Goal: Task Accomplishment & Management: Manage account settings

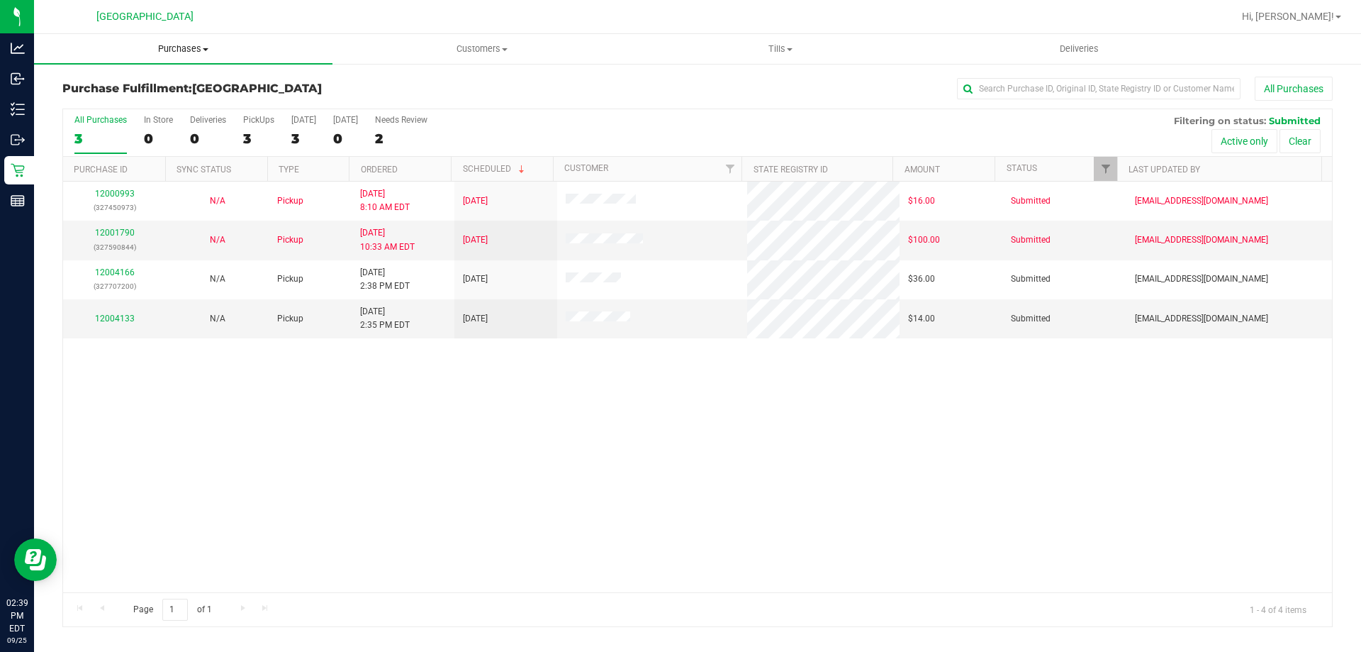
click at [186, 48] on span "Purchases" at bounding box center [183, 49] width 299 height 13
click at [130, 97] on li "Fulfillment" at bounding box center [183, 102] width 299 height 17
click at [119, 316] on link "12004133" at bounding box center [115, 318] width 40 height 10
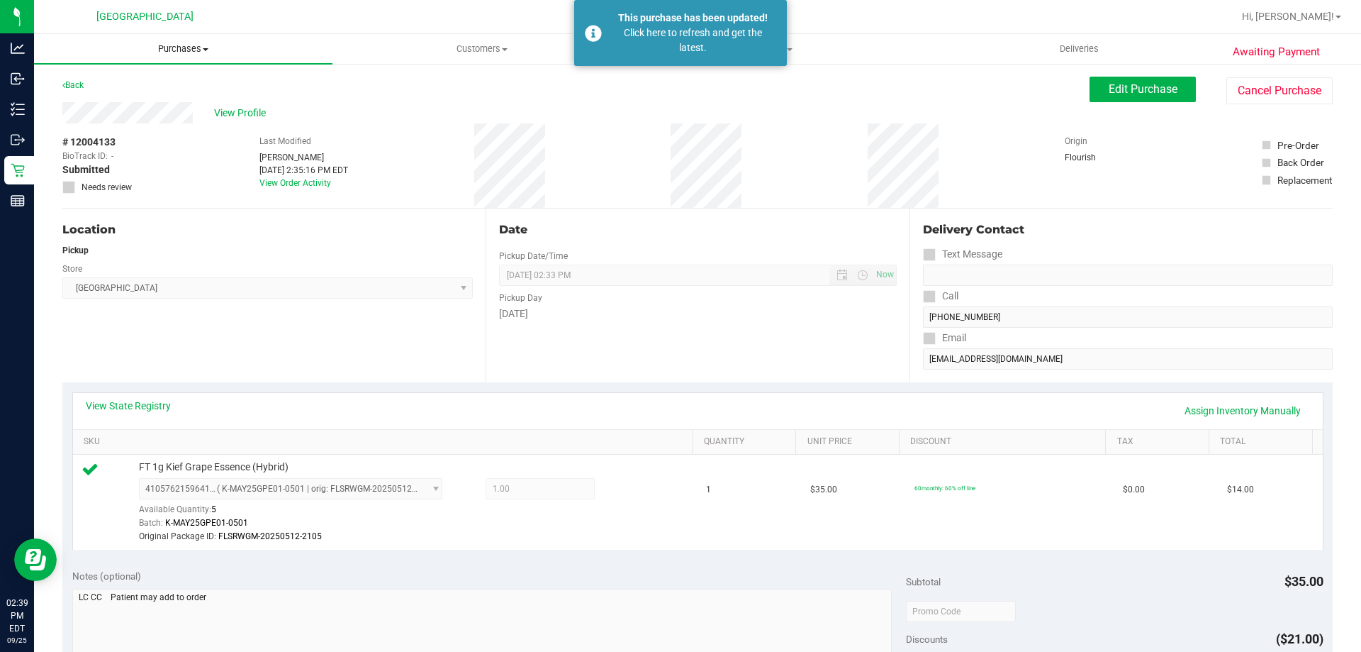
click at [171, 52] on span "Purchases" at bounding box center [183, 49] width 299 height 13
click at [84, 106] on span "Fulfillment" at bounding box center [78, 102] width 88 height 12
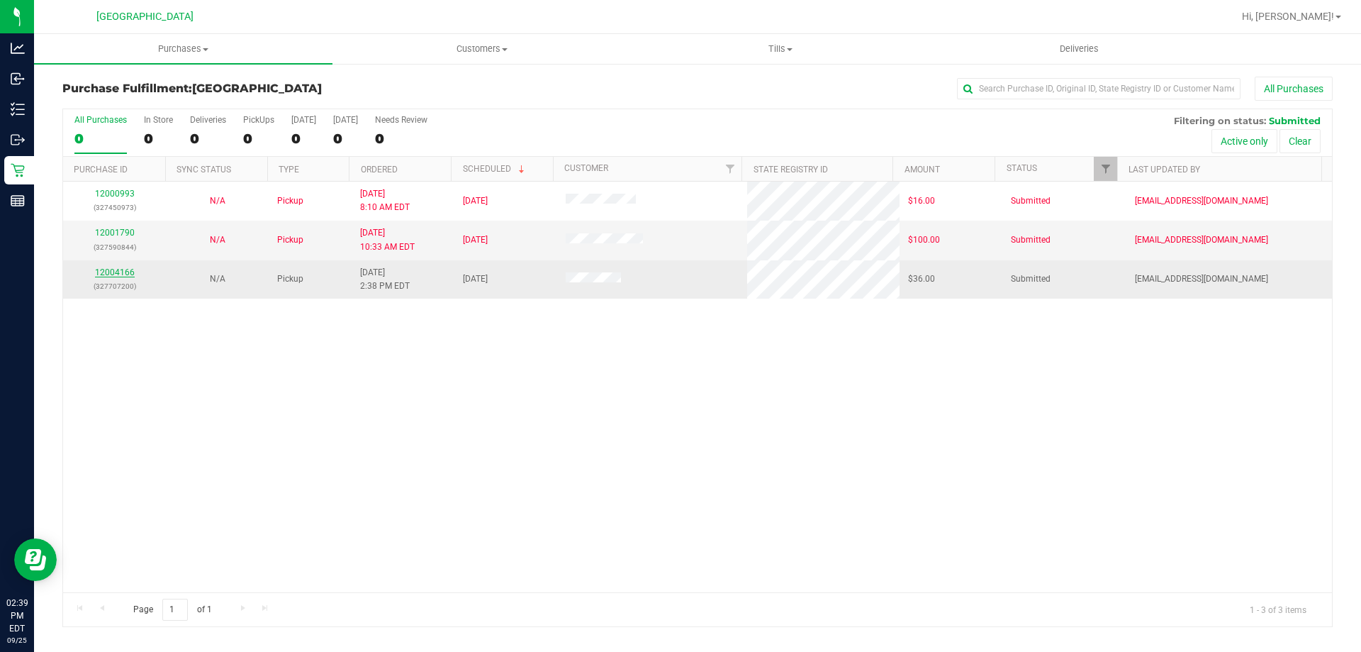
click at [119, 272] on link "12004166" at bounding box center [115, 272] width 40 height 10
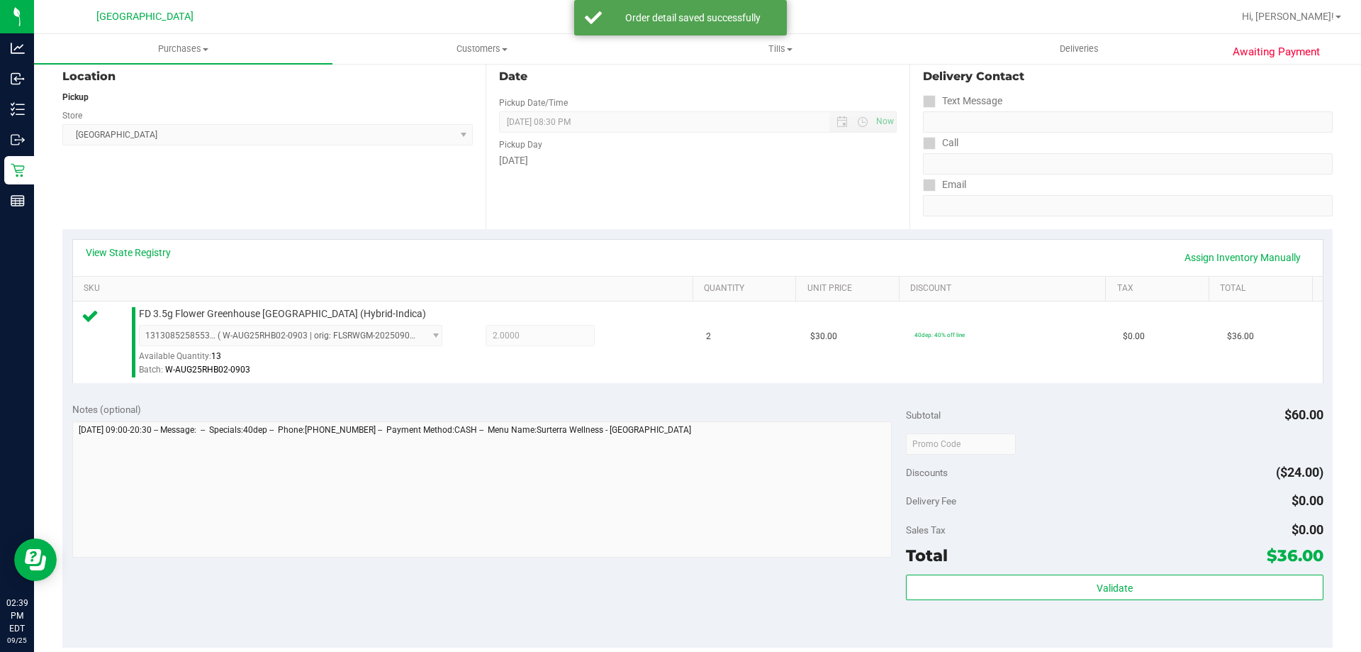
scroll to position [213, 0]
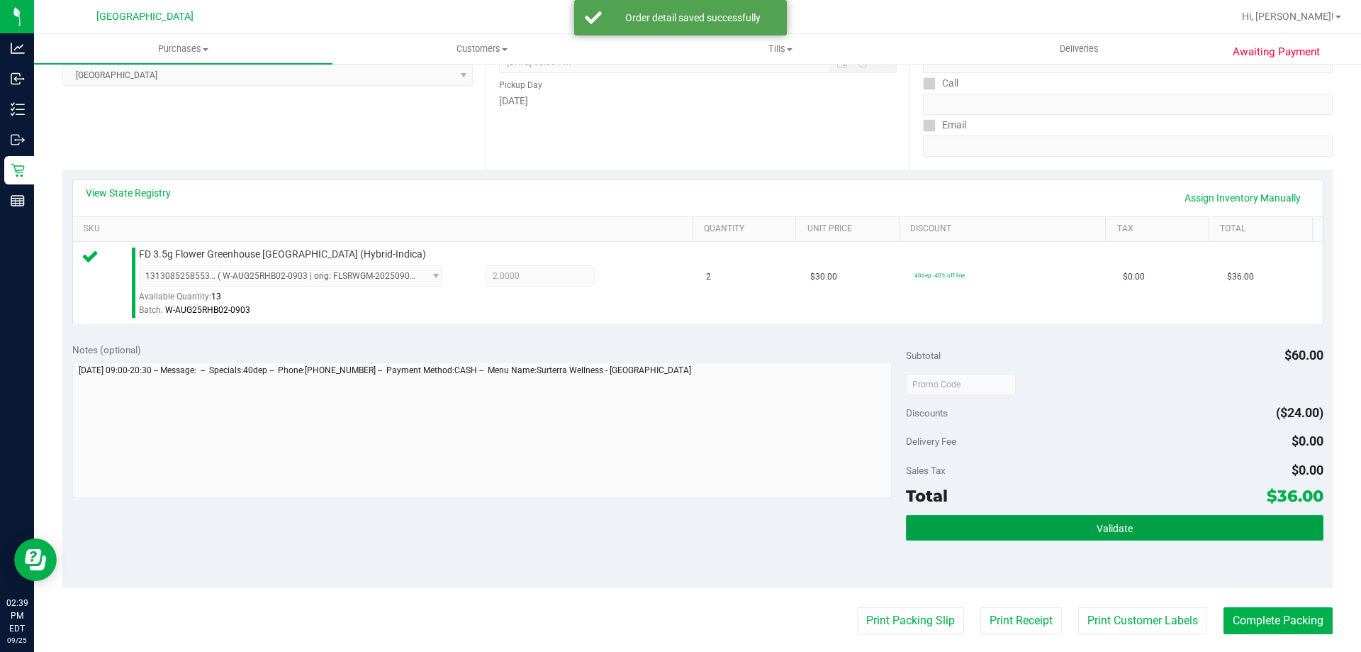
click at [983, 529] on button "Validate" at bounding box center [1114, 528] width 417 height 26
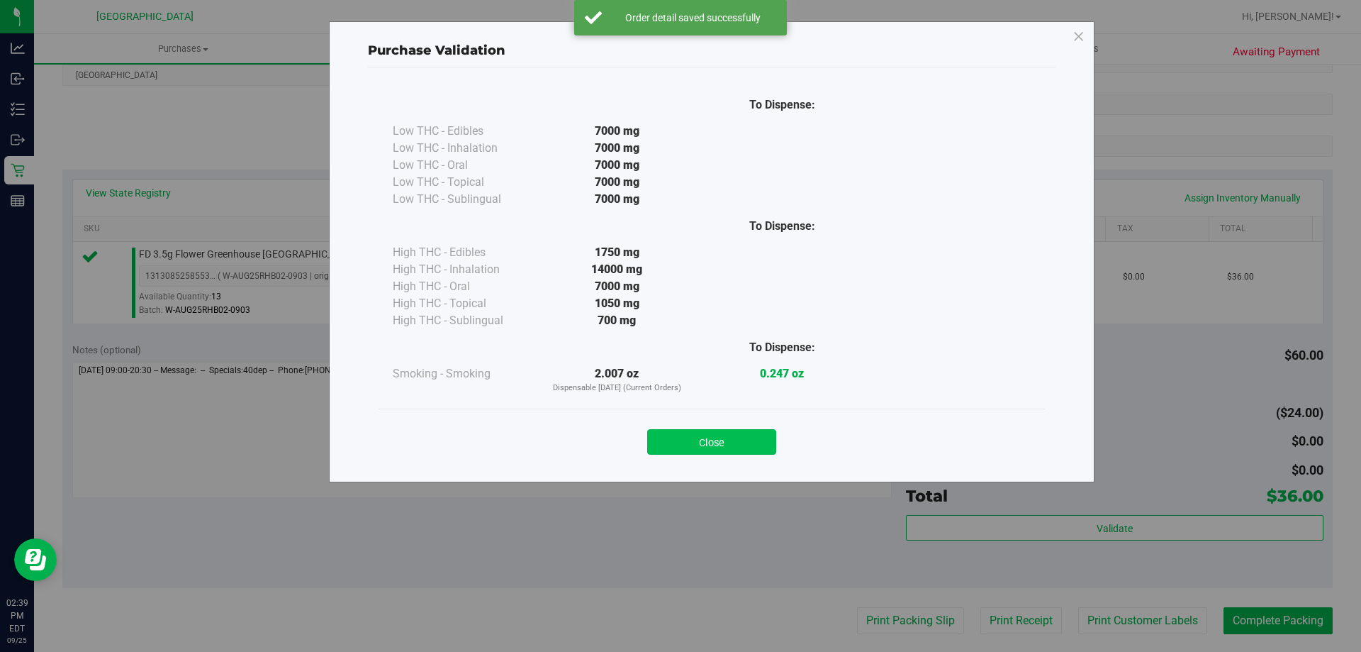
click at [735, 445] on button "Close" at bounding box center [711, 442] width 129 height 26
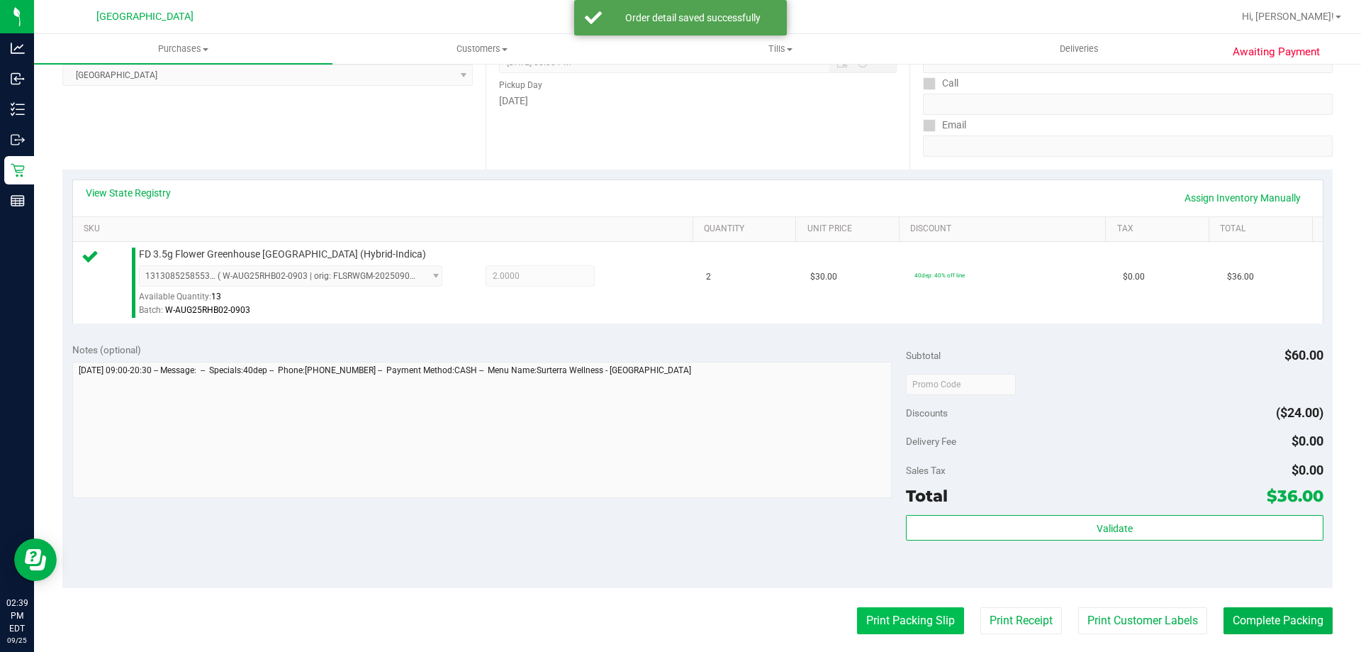
click at [871, 611] on button "Print Packing Slip" at bounding box center [910, 620] width 107 height 27
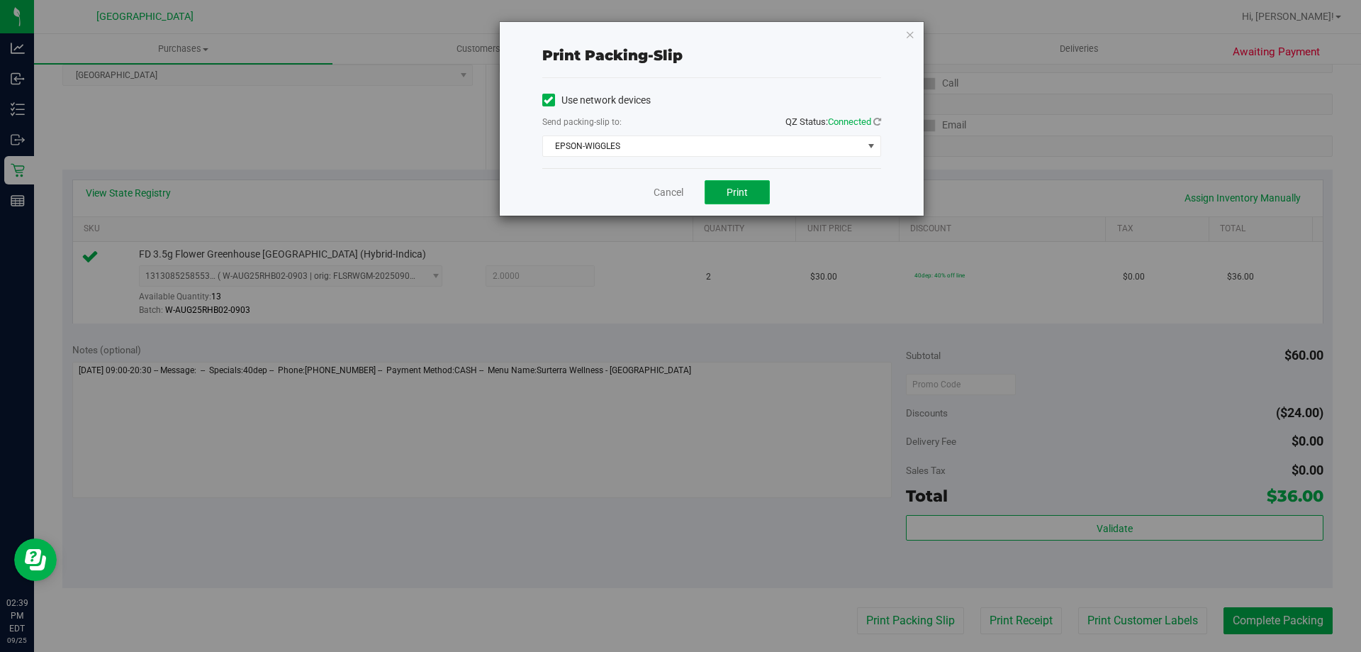
click at [749, 196] on button "Print" at bounding box center [737, 192] width 65 height 24
click at [913, 38] on icon "button" at bounding box center [911, 34] width 10 height 17
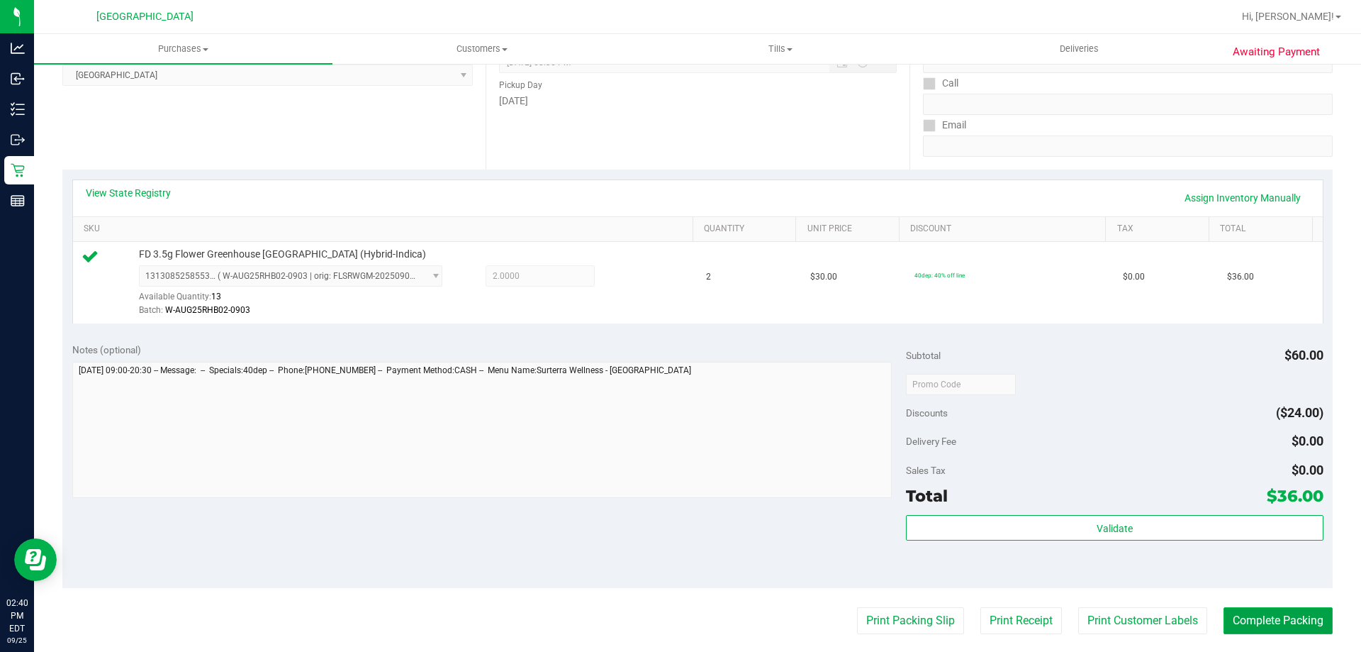
click at [1257, 618] on button "Complete Packing" at bounding box center [1278, 620] width 109 height 27
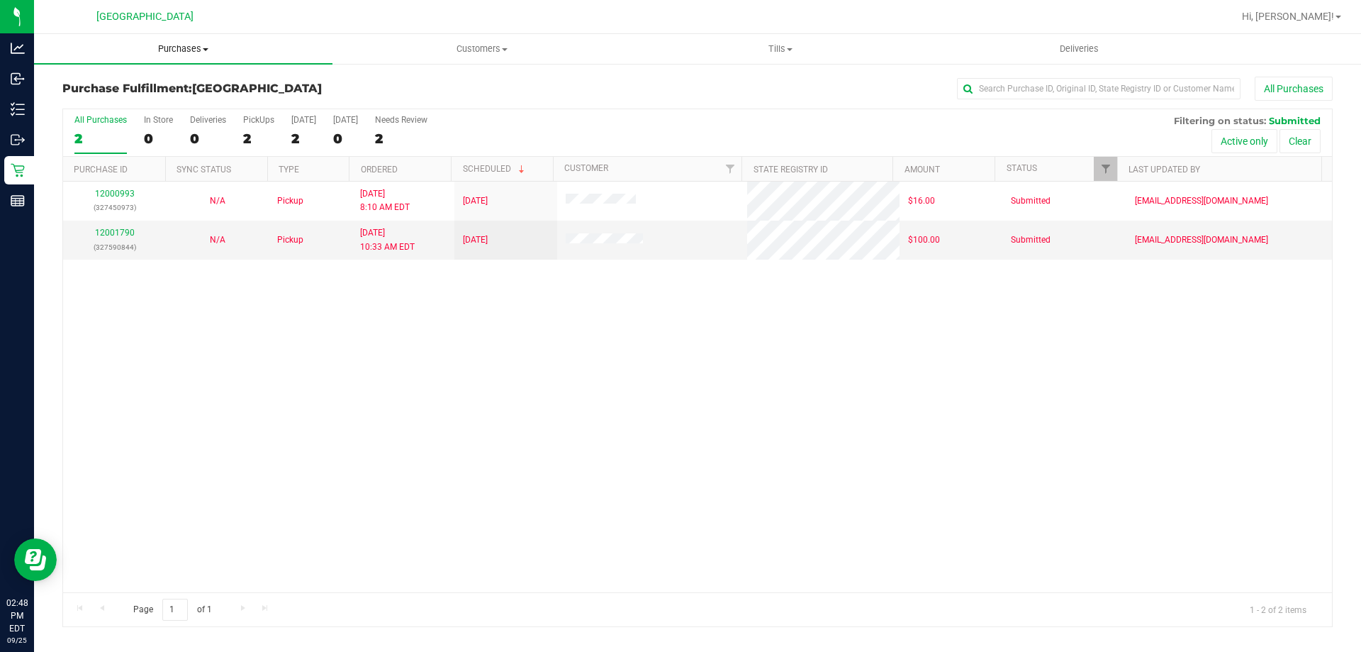
click at [189, 52] on span "Purchases" at bounding box center [183, 49] width 299 height 13
click at [113, 99] on span "Fulfillment" at bounding box center [78, 102] width 88 height 12
click at [789, 50] on span at bounding box center [790, 49] width 6 height 3
click at [736, 78] on li "Manage tills" at bounding box center [780, 85] width 299 height 17
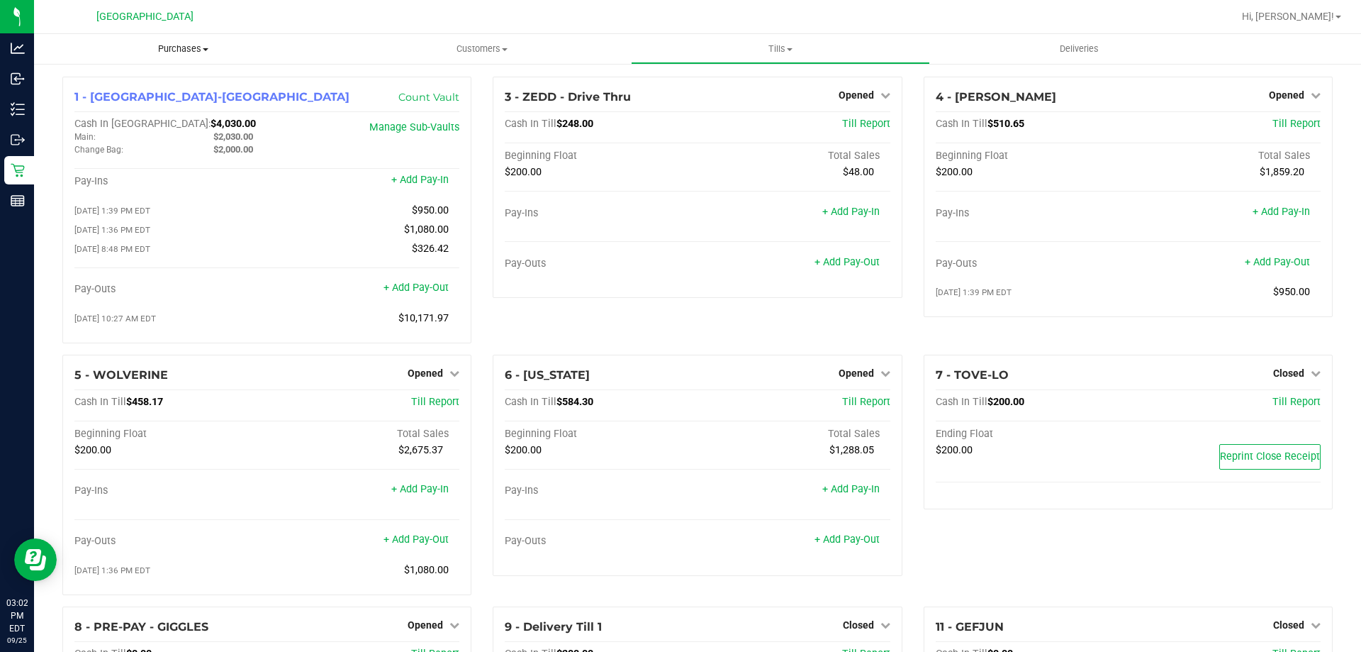
click at [160, 47] on span "Purchases" at bounding box center [183, 49] width 299 height 13
click at [139, 95] on li "Fulfillment" at bounding box center [183, 102] width 299 height 17
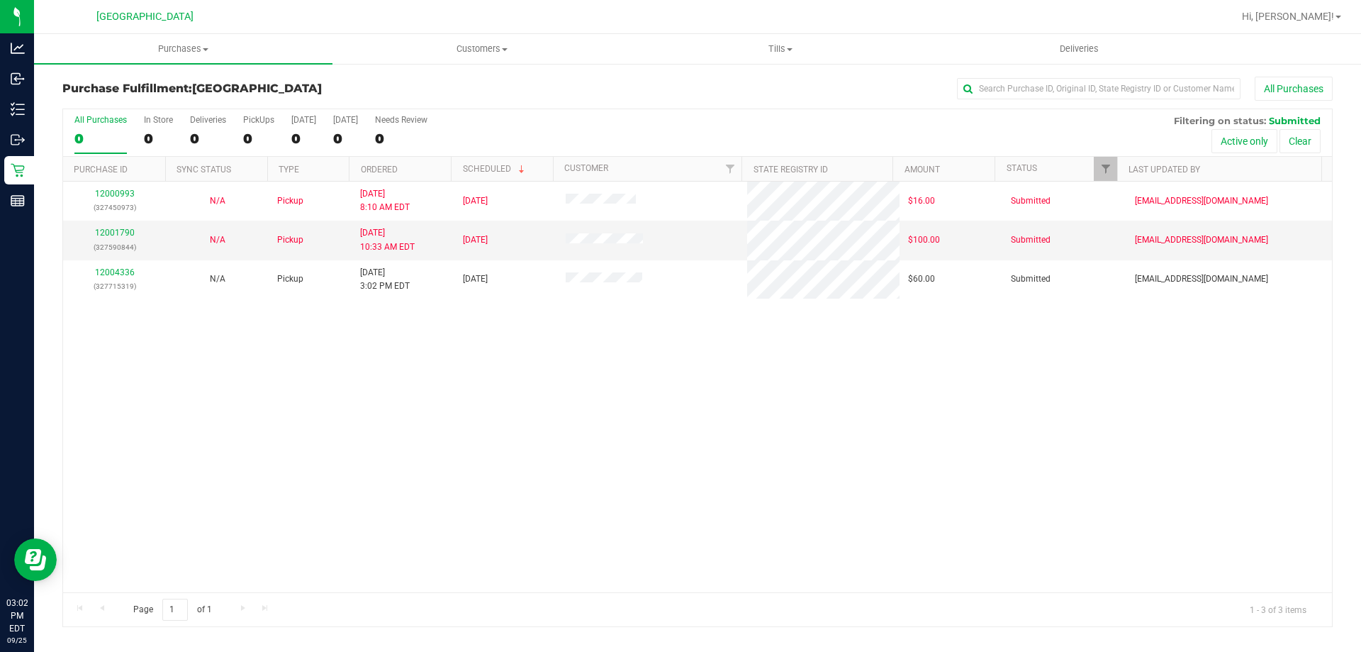
click at [478, 399] on div "12000993 (327450973) N/A Pickup [DATE] 8:10 AM EDT 9/25/2025 $16.00 Submitted […" at bounding box center [697, 387] width 1269 height 411
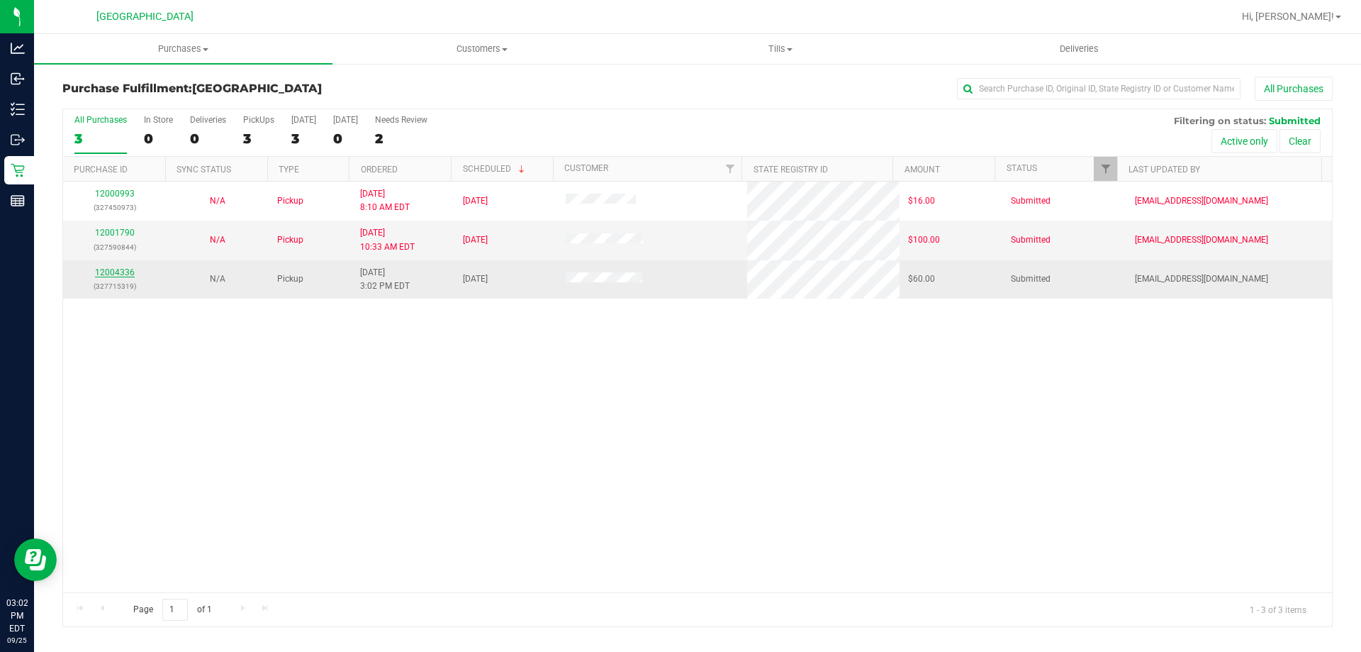
click at [109, 269] on link "12004336" at bounding box center [115, 272] width 40 height 10
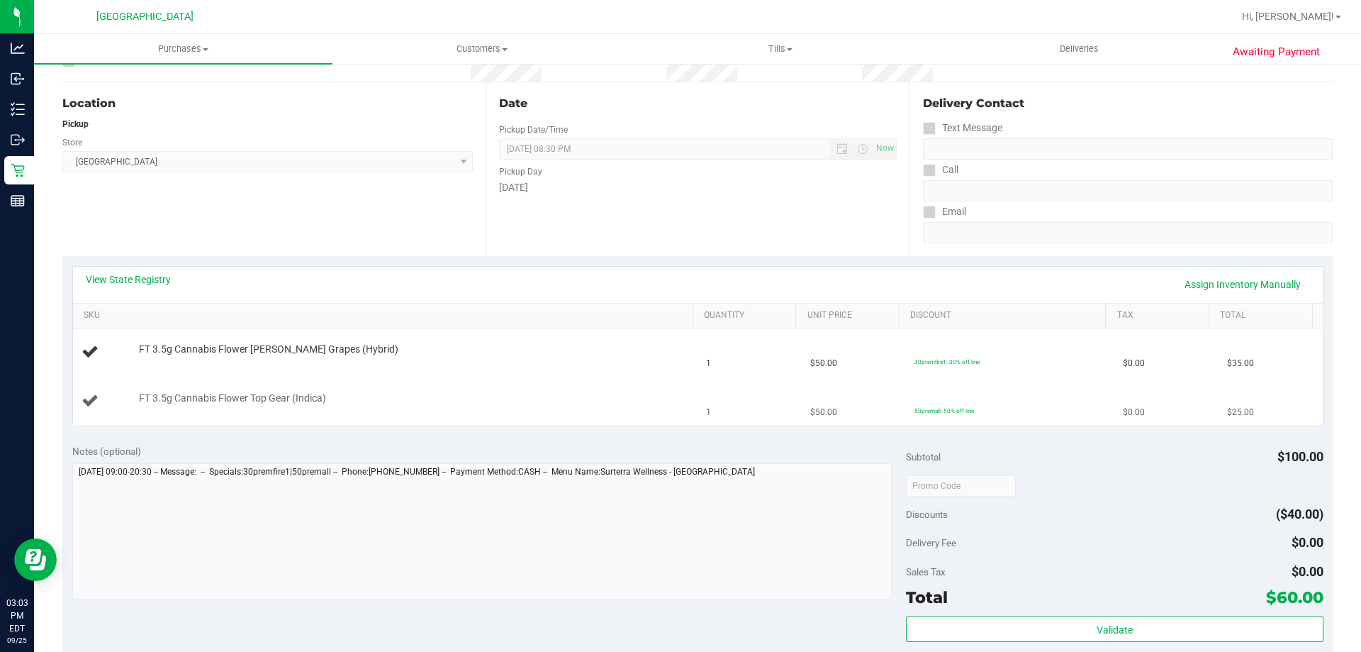
scroll to position [142, 0]
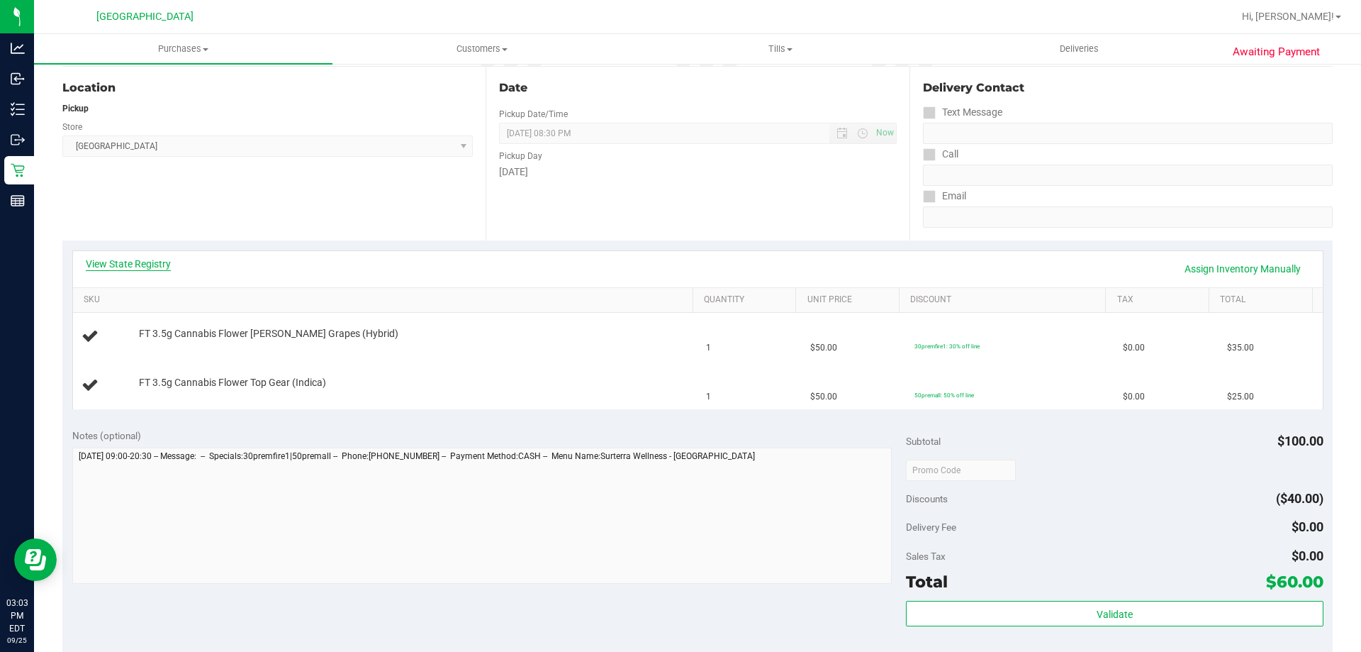
click at [154, 260] on link "View State Registry" at bounding box center [128, 264] width 85 height 14
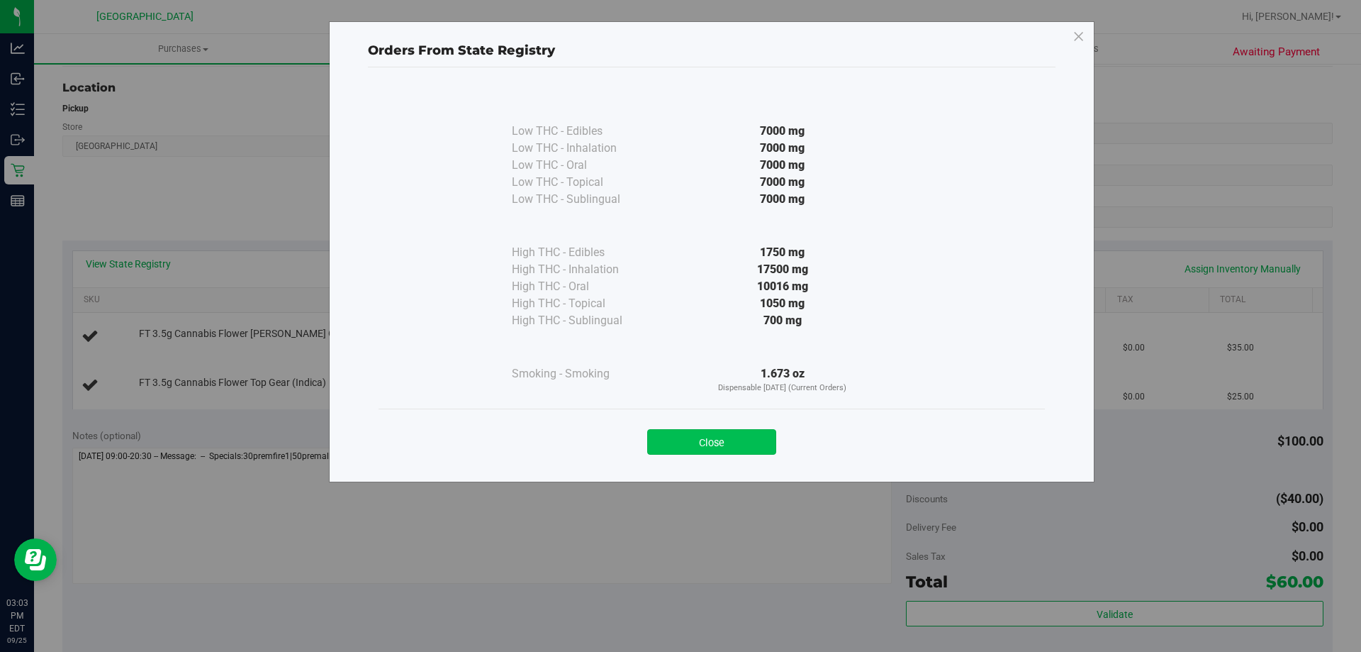
click at [693, 445] on button "Close" at bounding box center [711, 442] width 129 height 26
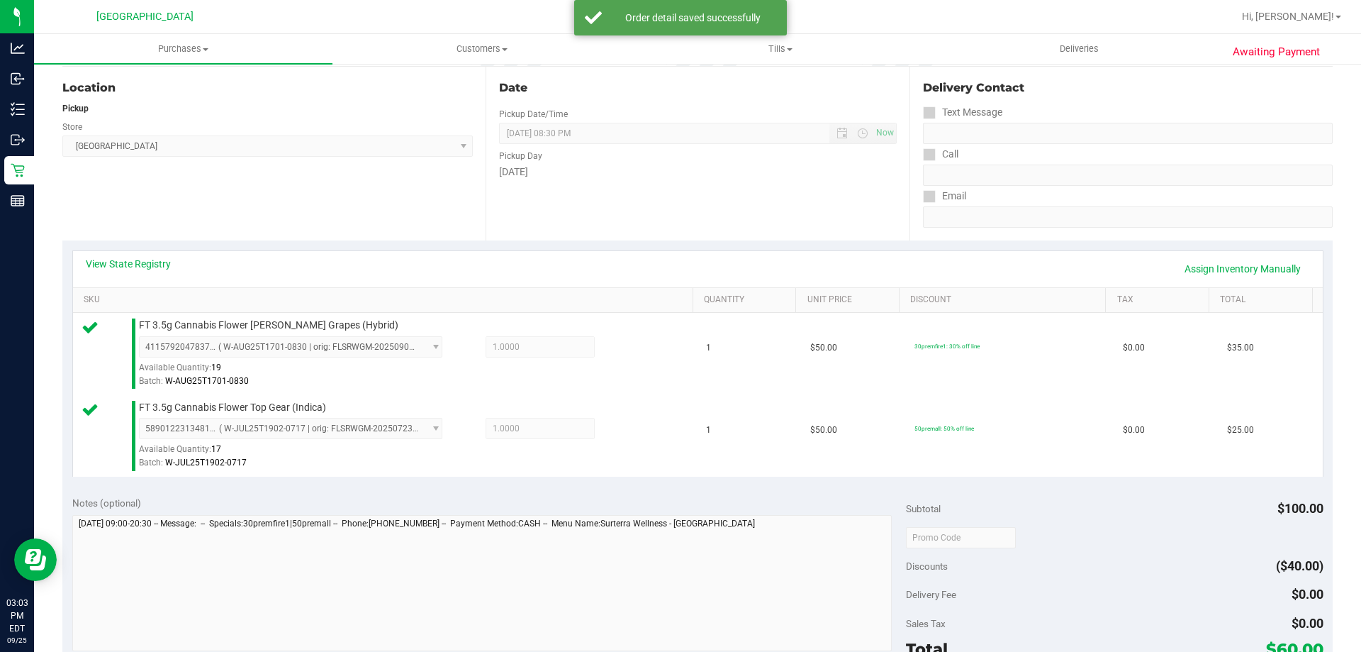
scroll to position [496, 0]
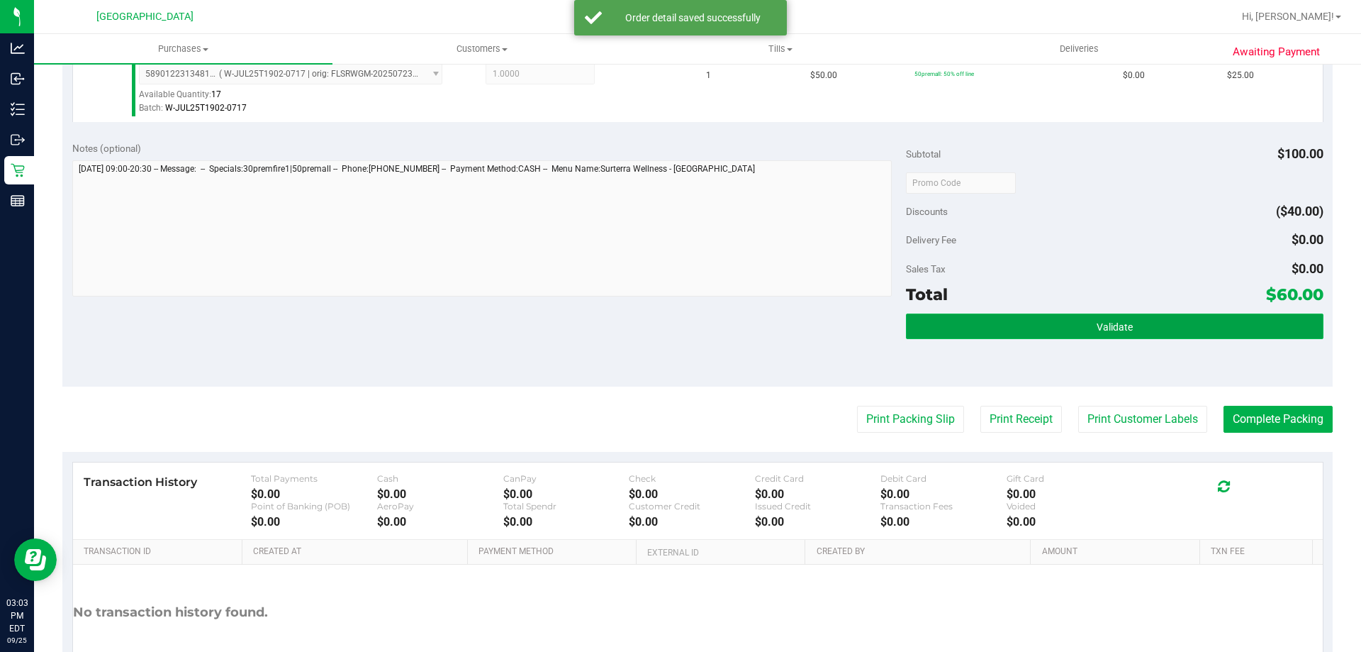
click at [1030, 314] on button "Validate" at bounding box center [1114, 326] width 417 height 26
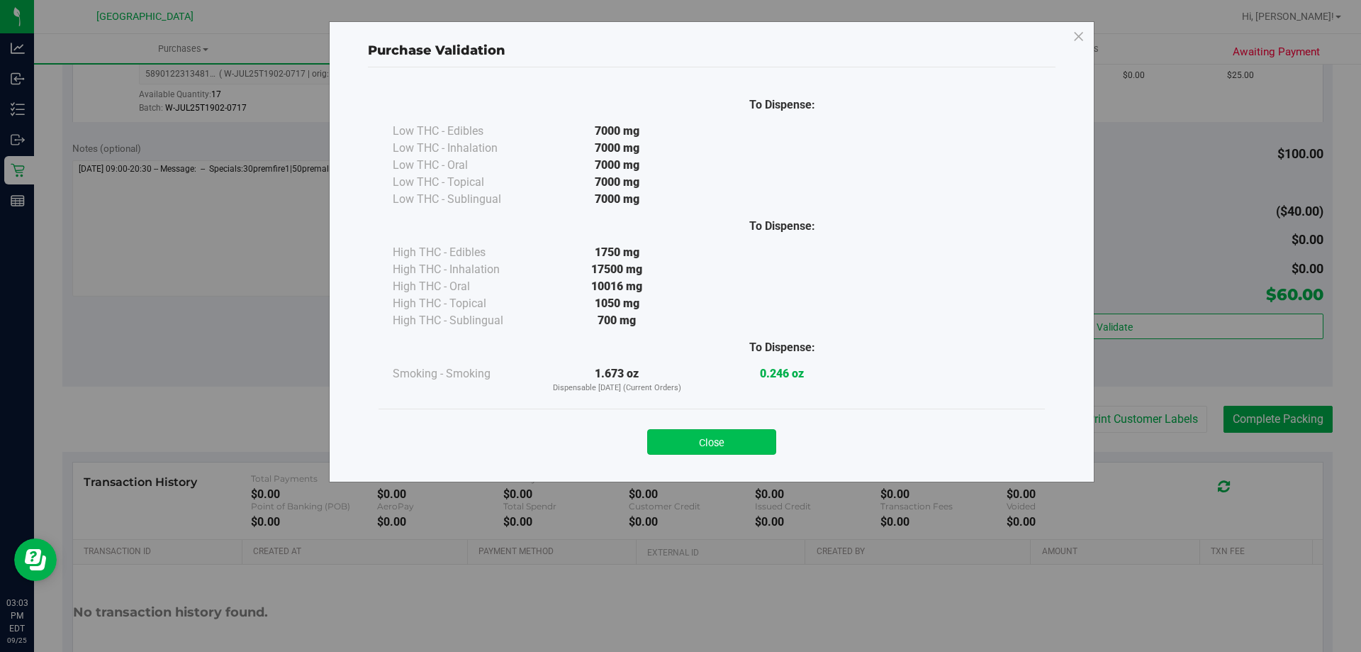
click at [733, 438] on button "Close" at bounding box center [711, 442] width 129 height 26
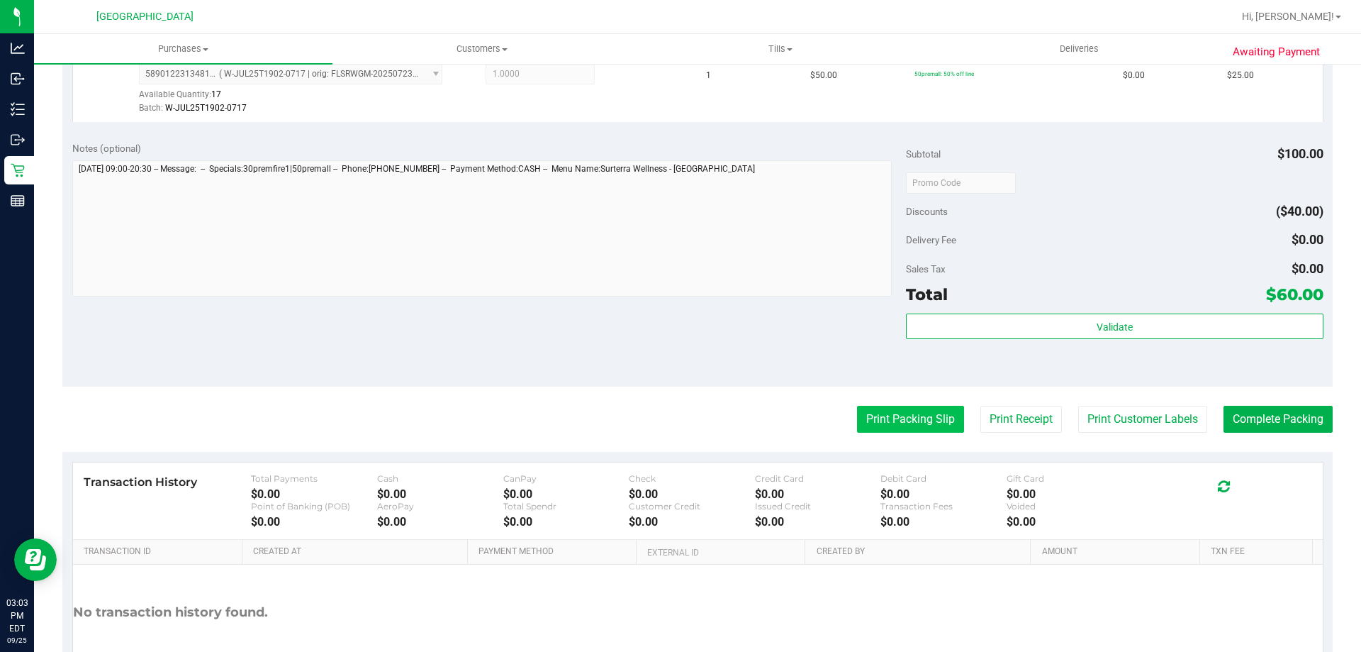
click at [864, 413] on button "Print Packing Slip" at bounding box center [910, 419] width 107 height 27
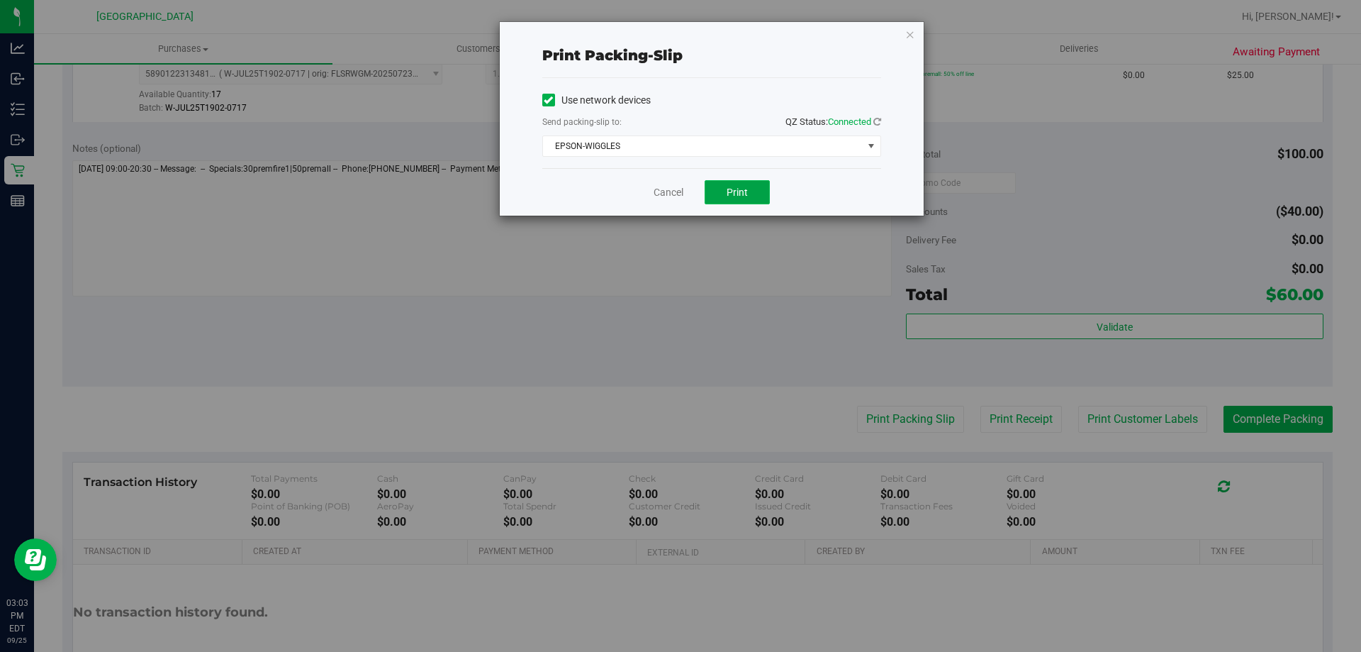
click at [712, 182] on button "Print" at bounding box center [737, 192] width 65 height 24
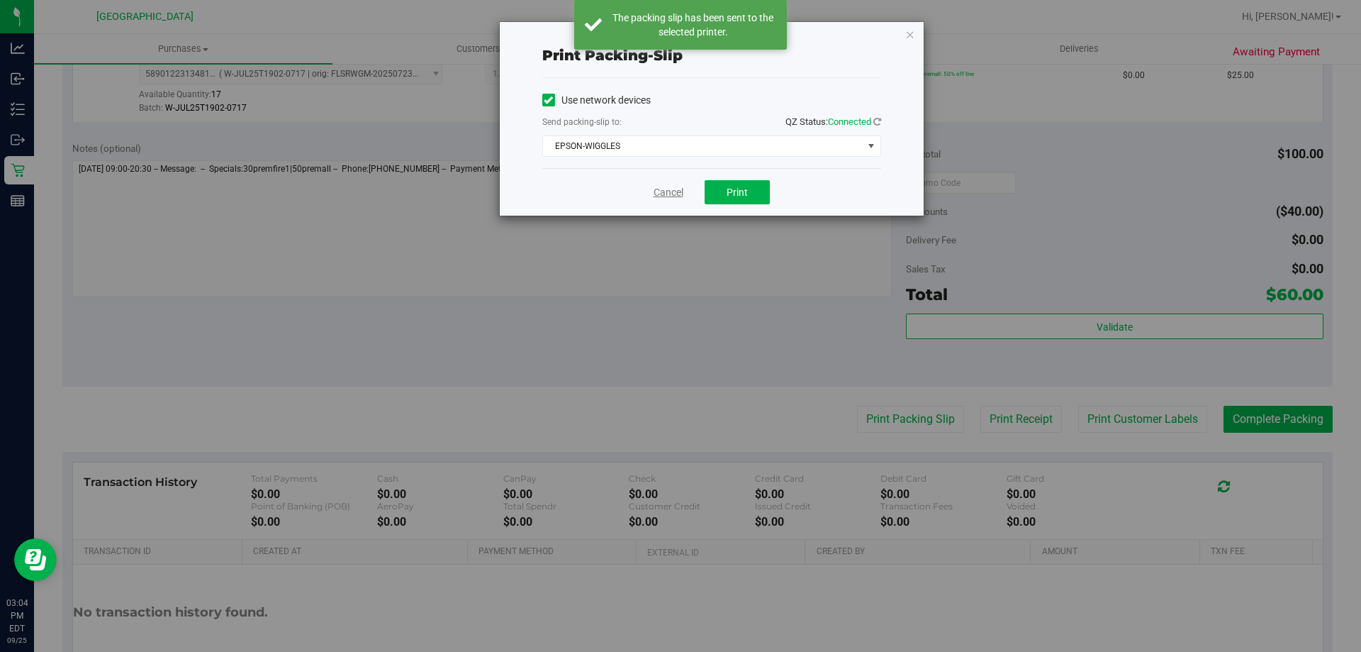
click at [664, 199] on link "Cancel" at bounding box center [669, 192] width 30 height 15
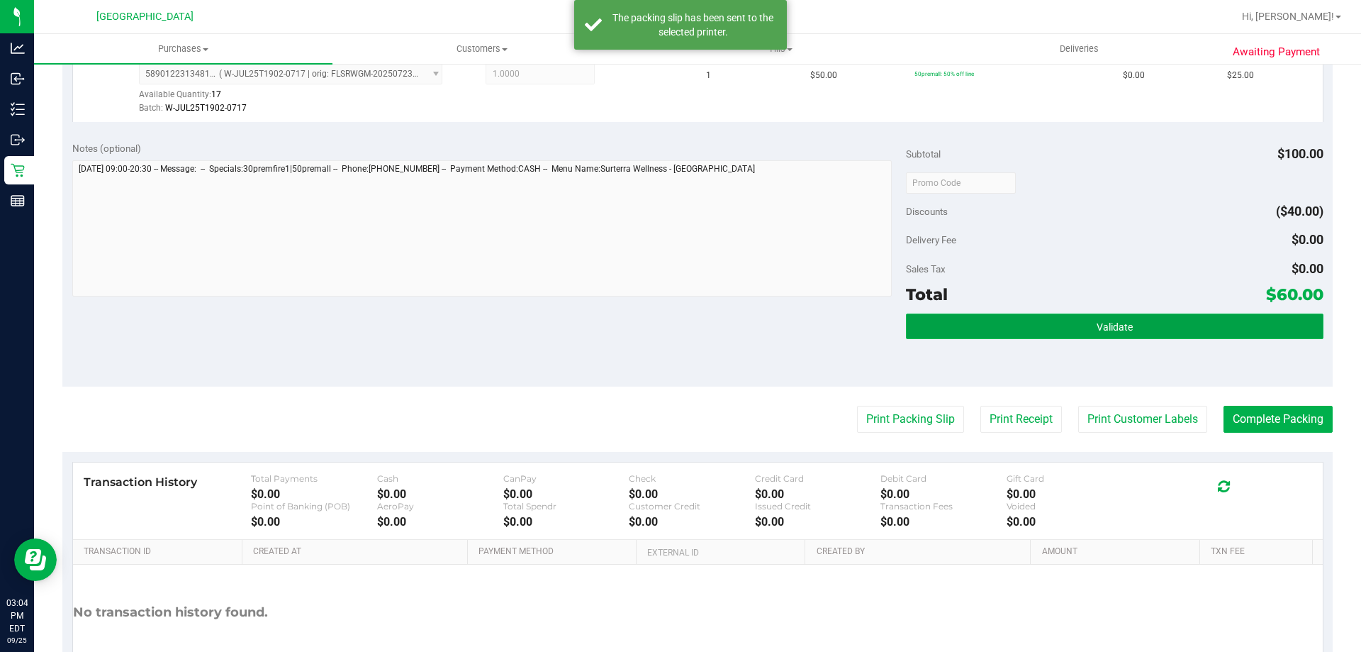
click at [922, 331] on button "Validate" at bounding box center [1114, 326] width 417 height 26
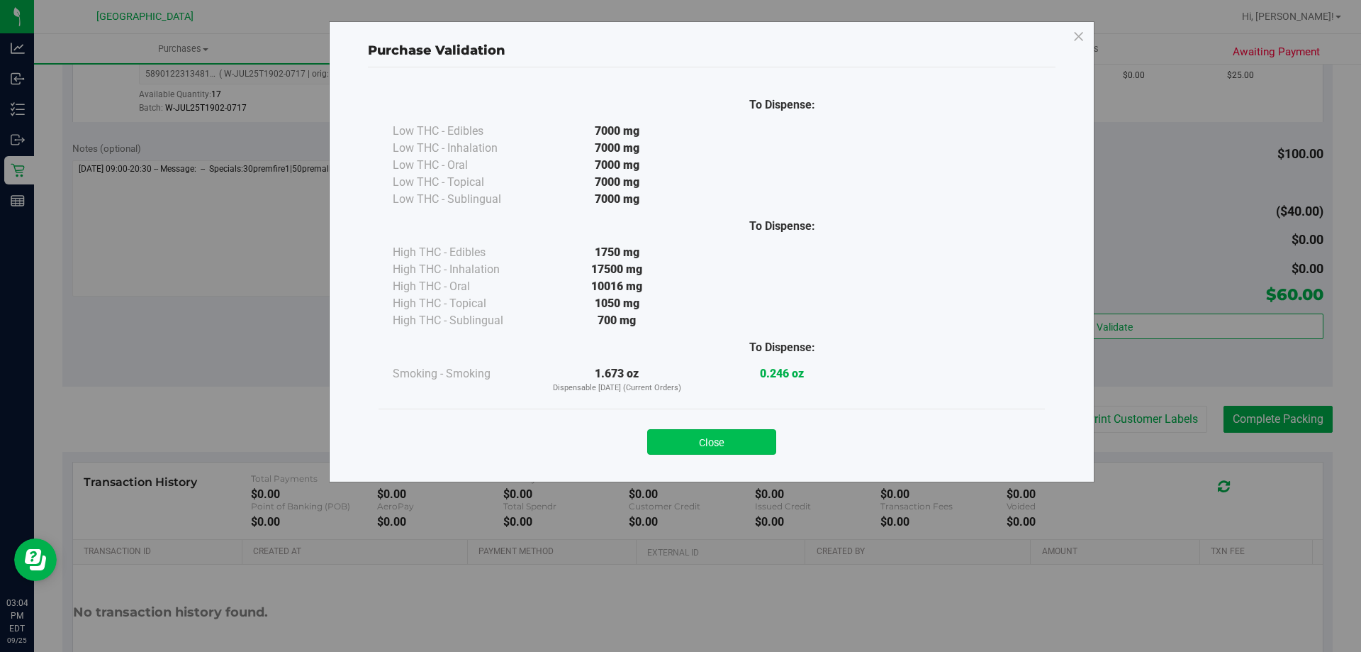
click at [692, 435] on button "Close" at bounding box center [711, 442] width 129 height 26
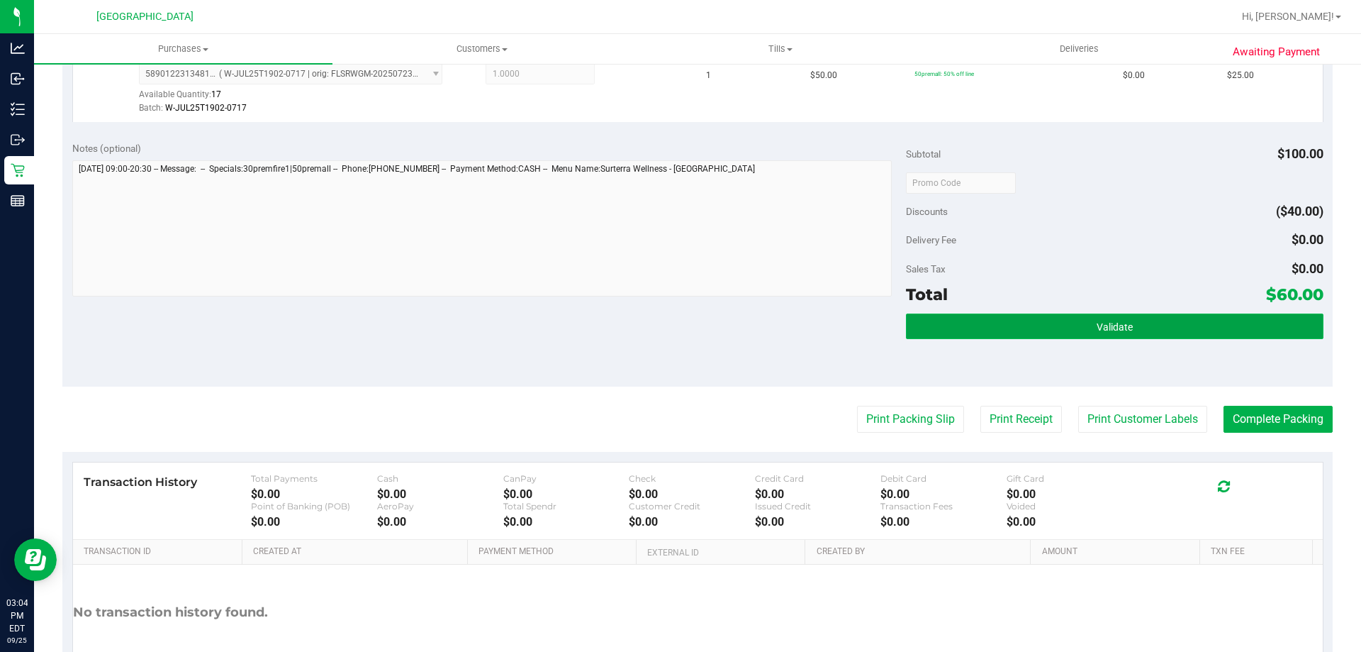
click at [1064, 322] on button "Validate" at bounding box center [1114, 326] width 417 height 26
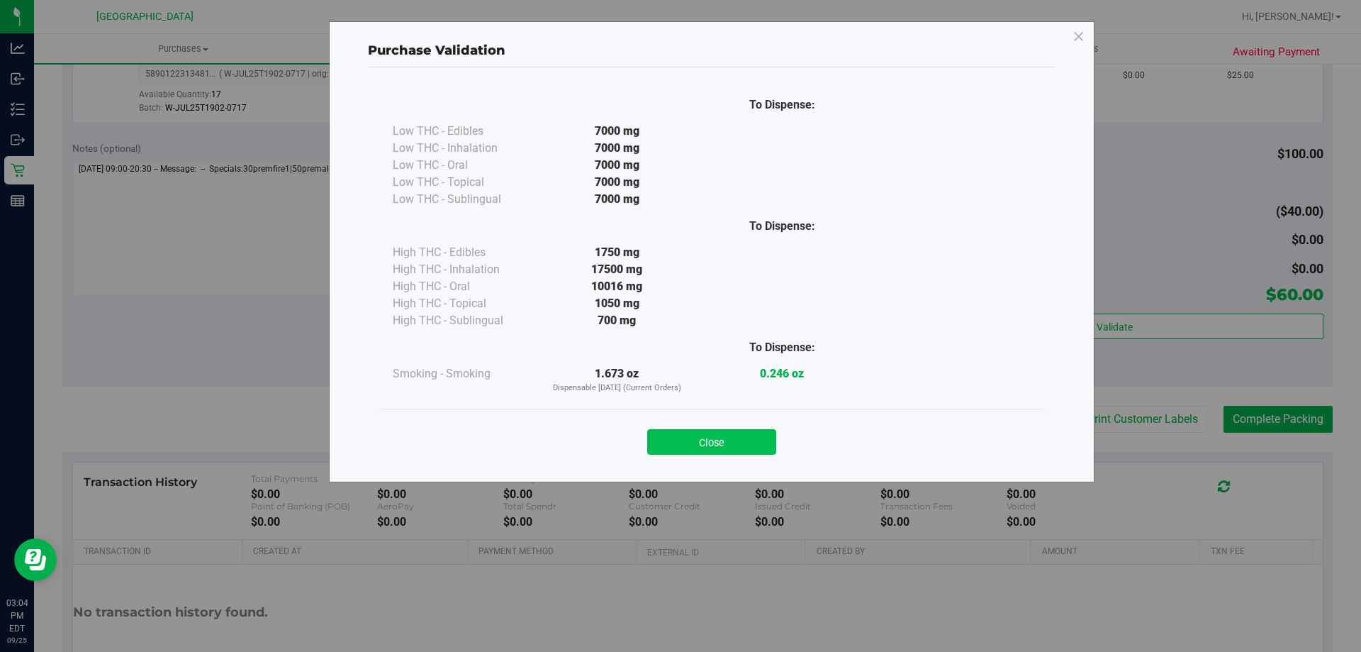
click at [752, 440] on button "Close" at bounding box center [711, 442] width 129 height 26
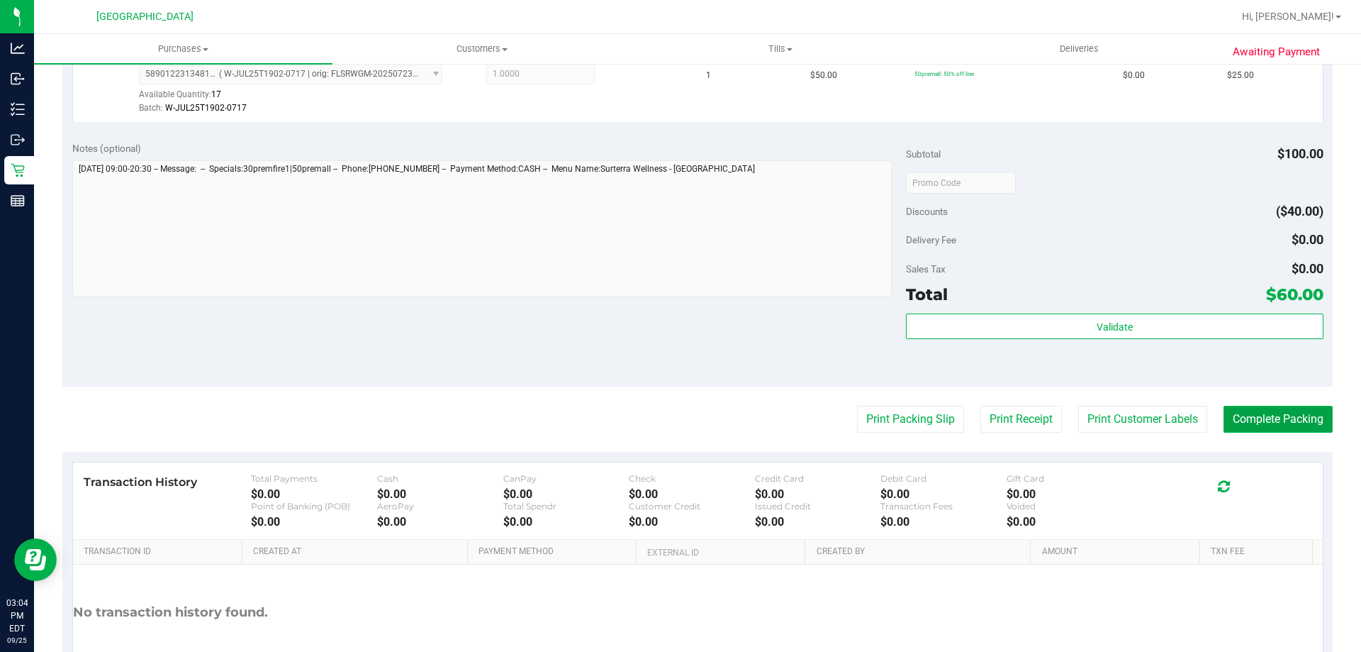
click at [1235, 417] on button "Complete Packing" at bounding box center [1278, 419] width 109 height 27
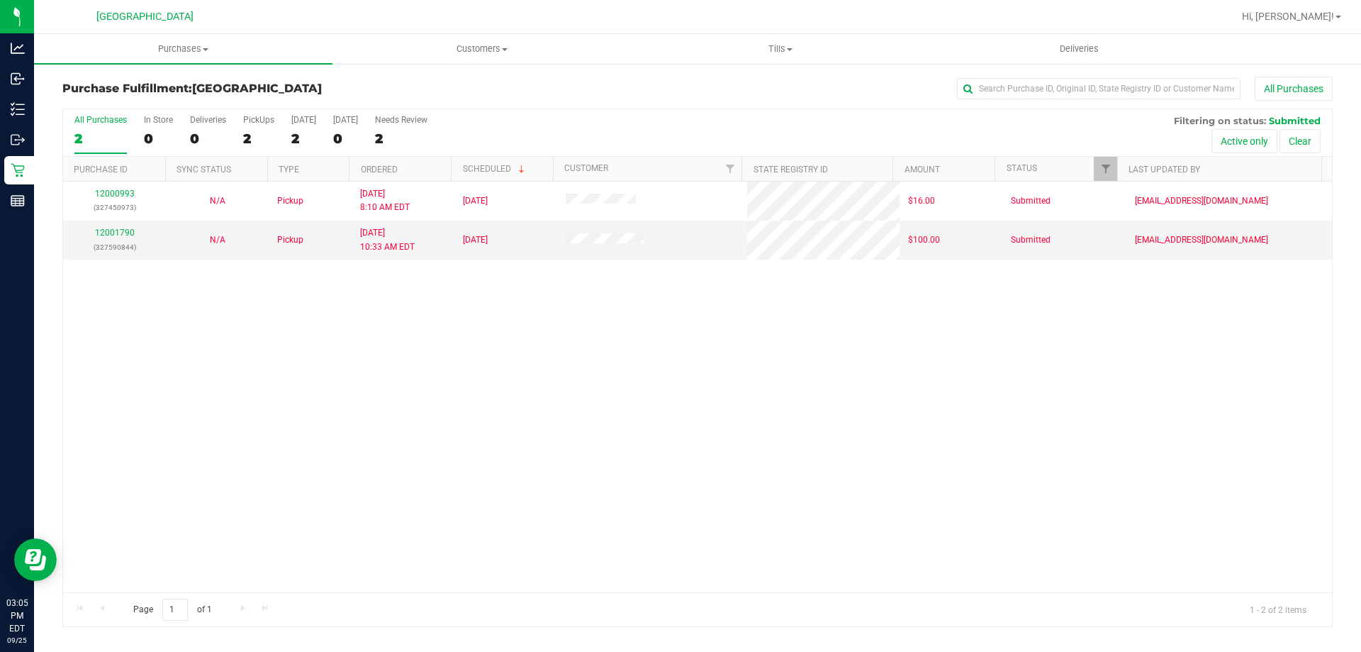
click at [671, 551] on div "12000993 (327450973) N/A Pickup [DATE] 8:10 AM EDT 9/25/2025 $16.00 Submitted […" at bounding box center [697, 387] width 1269 height 411
click at [564, 378] on div "12000993 (327450973) N/A Pickup [DATE] 8:10 AM EDT 9/25/2025 $16.00 Submitted […" at bounding box center [697, 387] width 1269 height 411
click at [772, 49] on span "Tills" at bounding box center [780, 49] width 297 height 13
click at [723, 85] on span "Manage tills" at bounding box center [679, 85] width 96 height 12
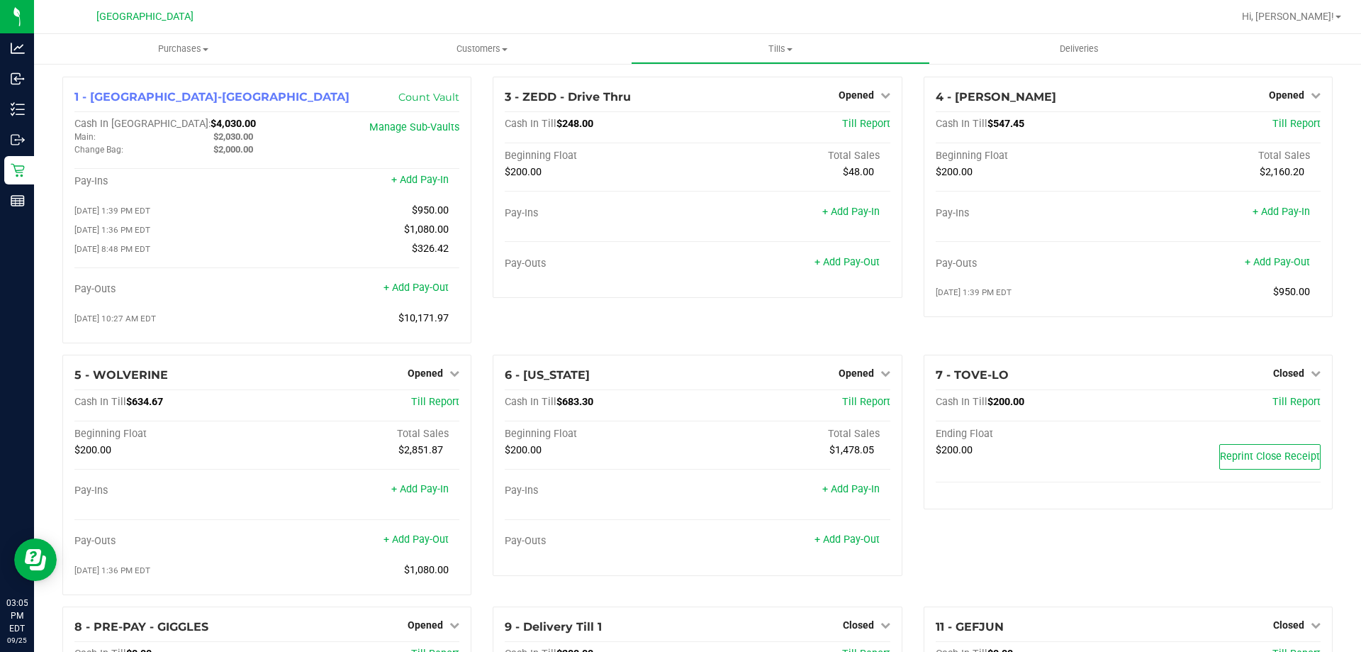
click at [646, 330] on div "3 - ZEDD - Drive Thru Opened Close Till Cash In Till $248.00 Till Report Beginn…" at bounding box center [697, 216] width 430 height 278
click at [606, 349] on div "3 - ZEDD - Drive Thru Opened Close Till Cash In Till $248.00 Till Report Beginn…" at bounding box center [697, 216] width 430 height 278
click at [598, 336] on div "3 - ZEDD - Drive Thru Opened Close Till Cash In Till $248.00 Till Report Beginn…" at bounding box center [697, 216] width 430 height 278
click at [599, 336] on div "3 - ZEDD - Drive Thru Opened Close Till Cash In Till $248.00 Till Report Beginn…" at bounding box center [697, 216] width 430 height 278
click at [791, 335] on div "3 - ZEDD - Drive Thru Opened Close Till Cash In Till $248.00 Till Report Beginn…" at bounding box center [697, 216] width 430 height 278
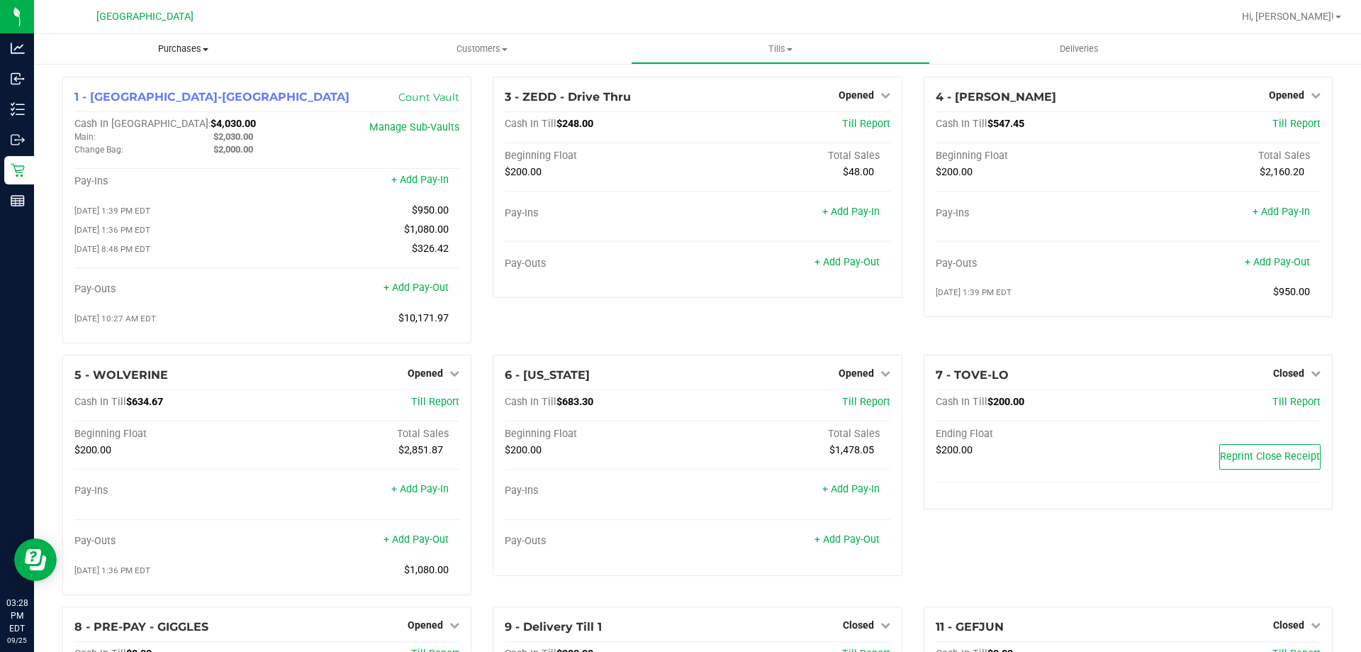
click at [186, 55] on span "Purchases" at bounding box center [183, 49] width 299 height 13
click at [108, 108] on span "Fulfillment" at bounding box center [78, 102] width 88 height 12
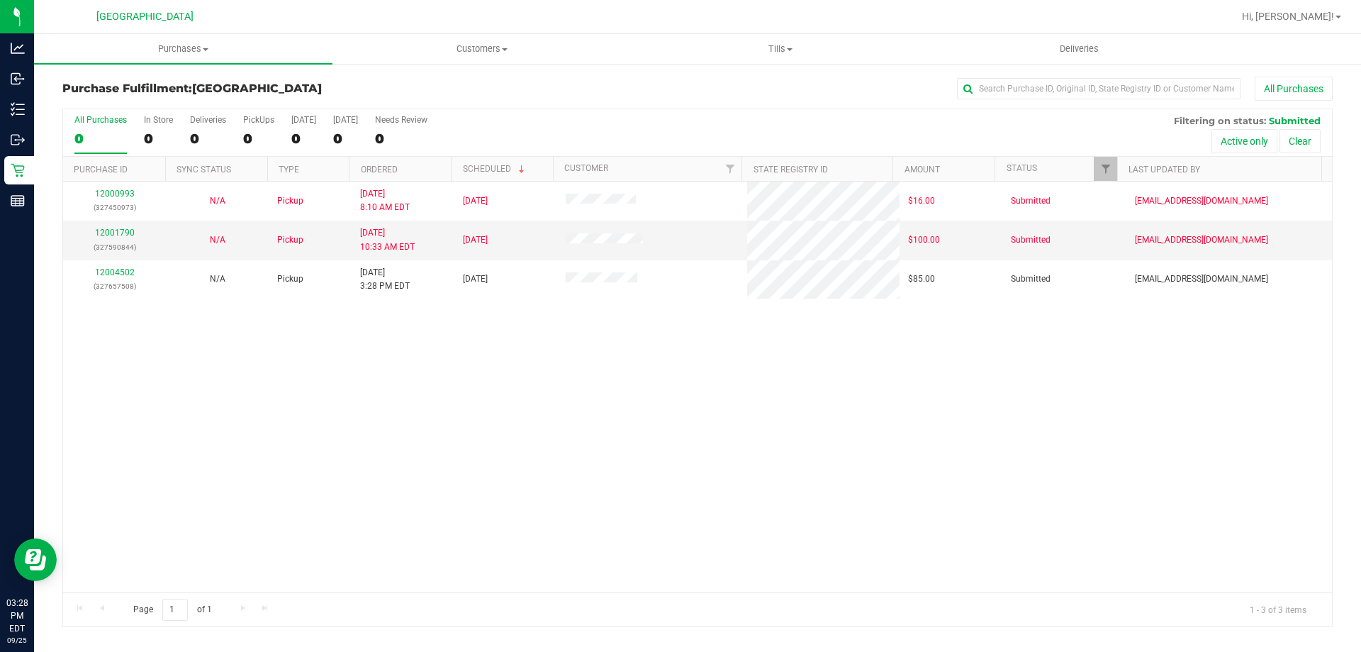
click at [338, 367] on div "12000993 (327450973) N/A Pickup [DATE] 8:10 AM EDT 9/25/2025 $16.00 Submitted […" at bounding box center [697, 387] width 1269 height 411
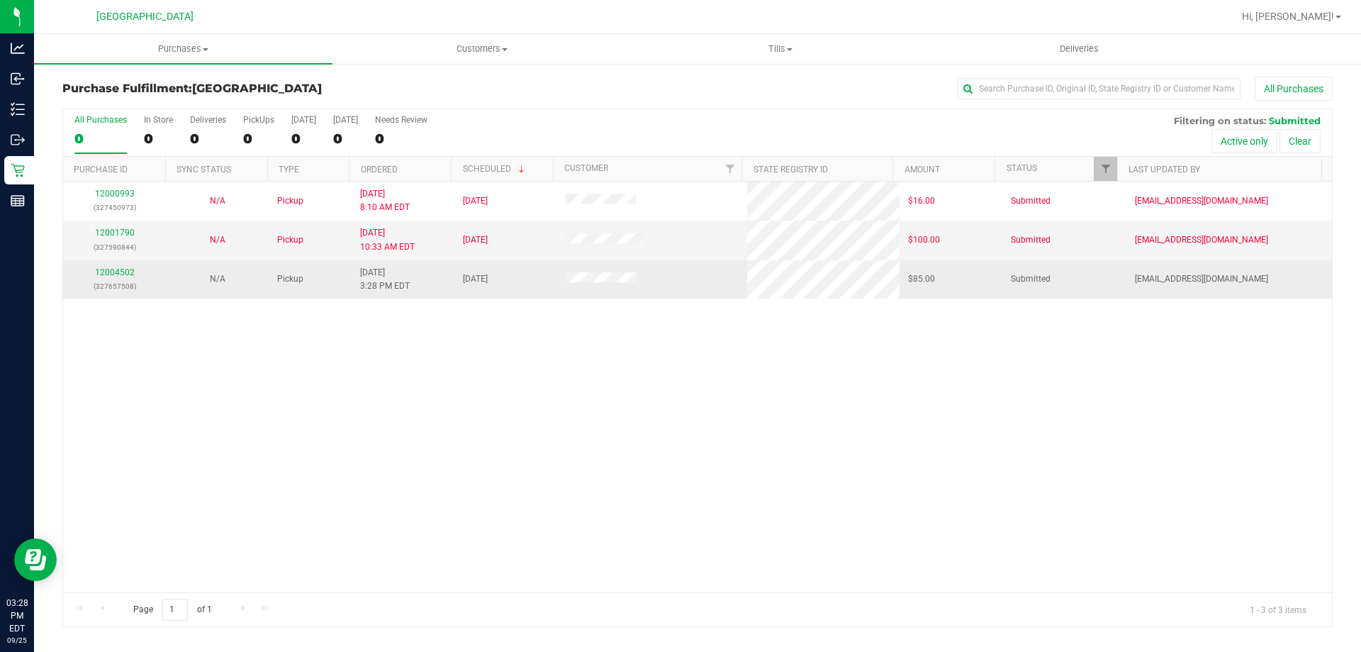
click at [125, 281] on p "(327657508)" at bounding box center [115, 285] width 86 height 13
click at [111, 278] on div "12004502 (327657508)" at bounding box center [115, 279] width 86 height 27
click at [116, 271] on link "12004502" at bounding box center [115, 272] width 40 height 10
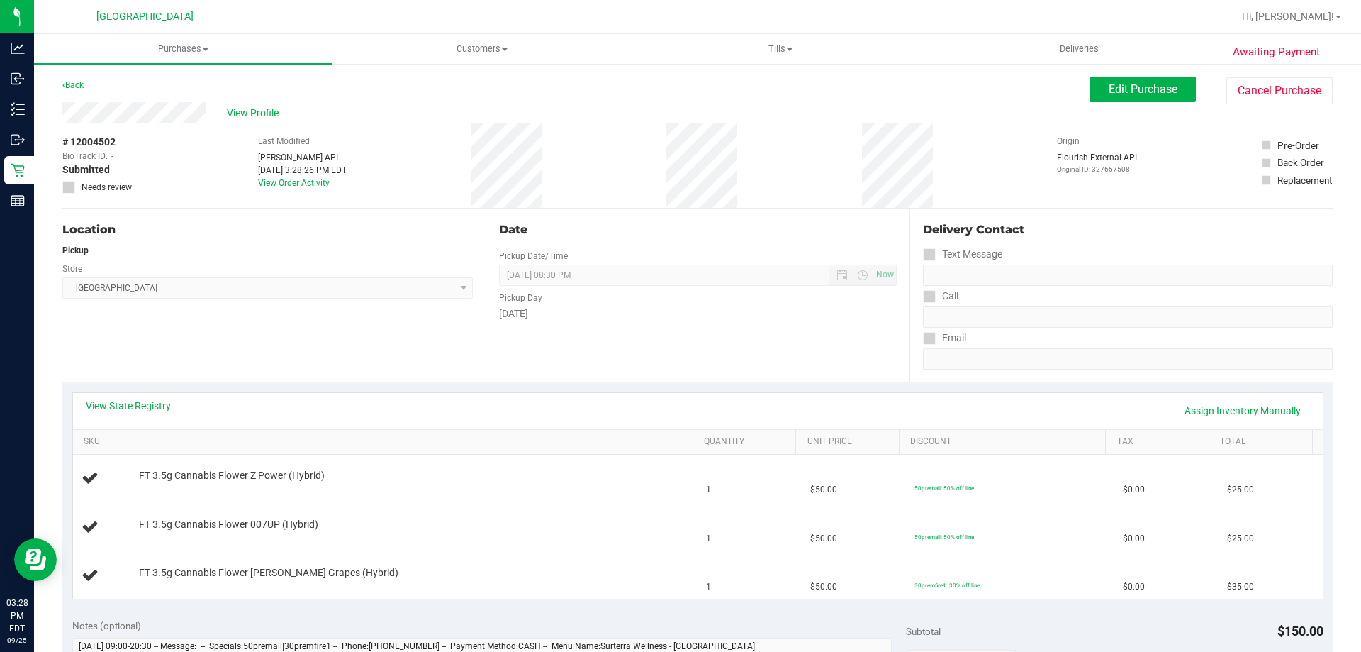
scroll to position [142, 0]
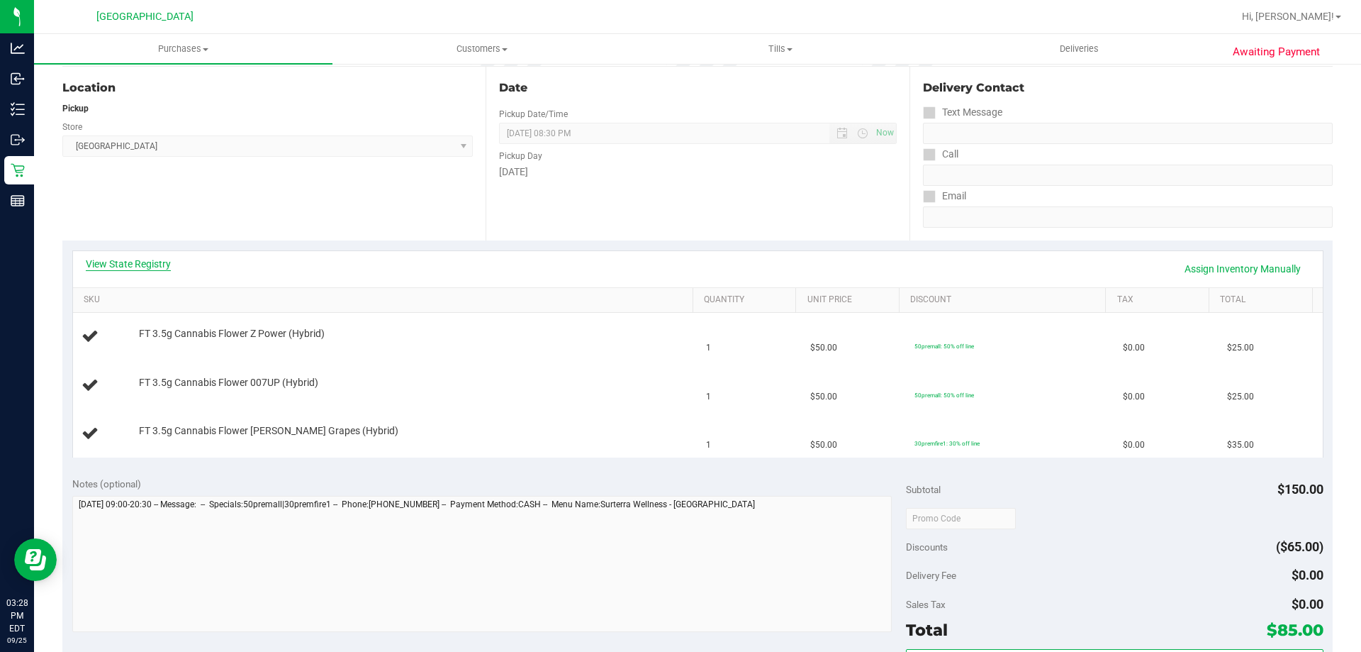
click at [146, 264] on link "View State Registry" at bounding box center [128, 264] width 85 height 14
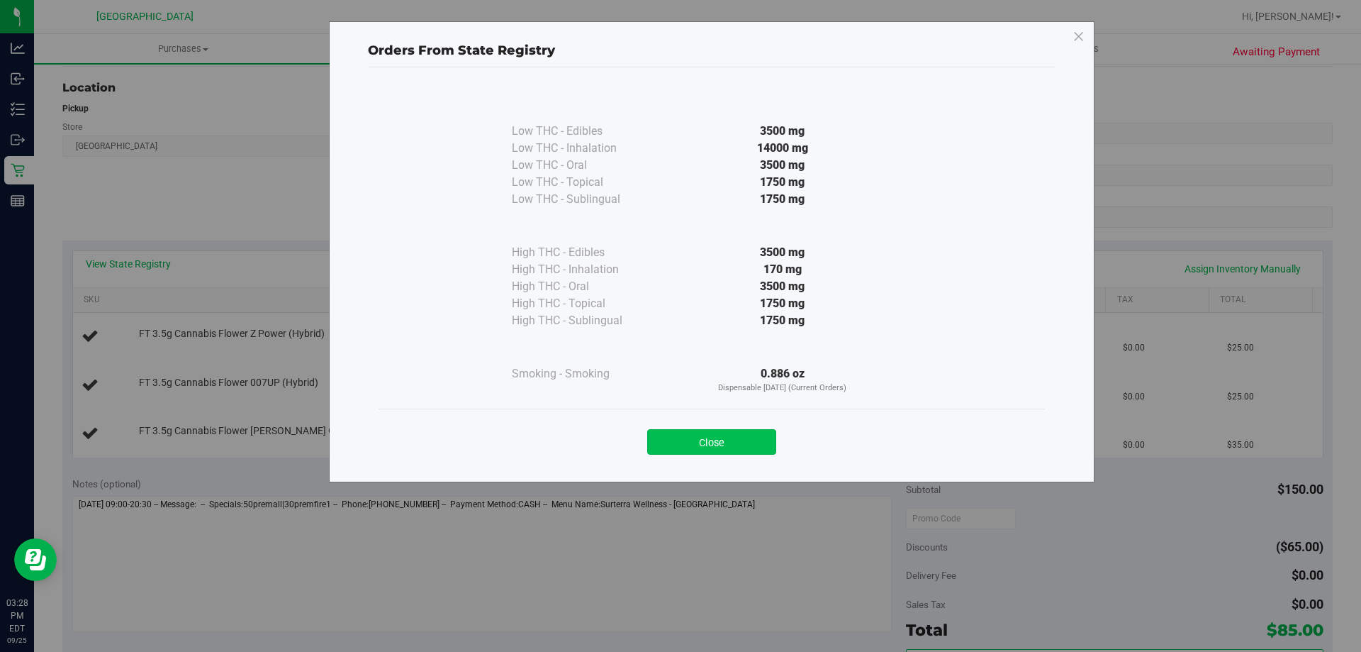
click at [720, 438] on button "Close" at bounding box center [711, 442] width 129 height 26
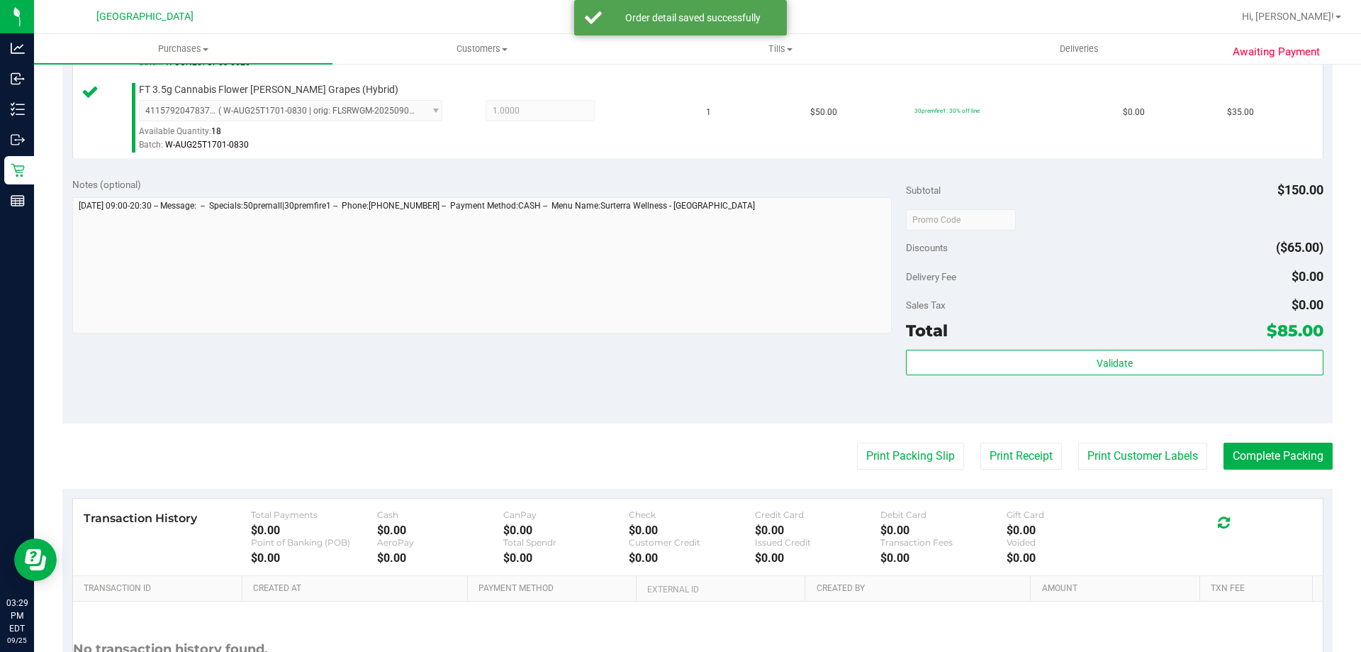
scroll to position [567, 0]
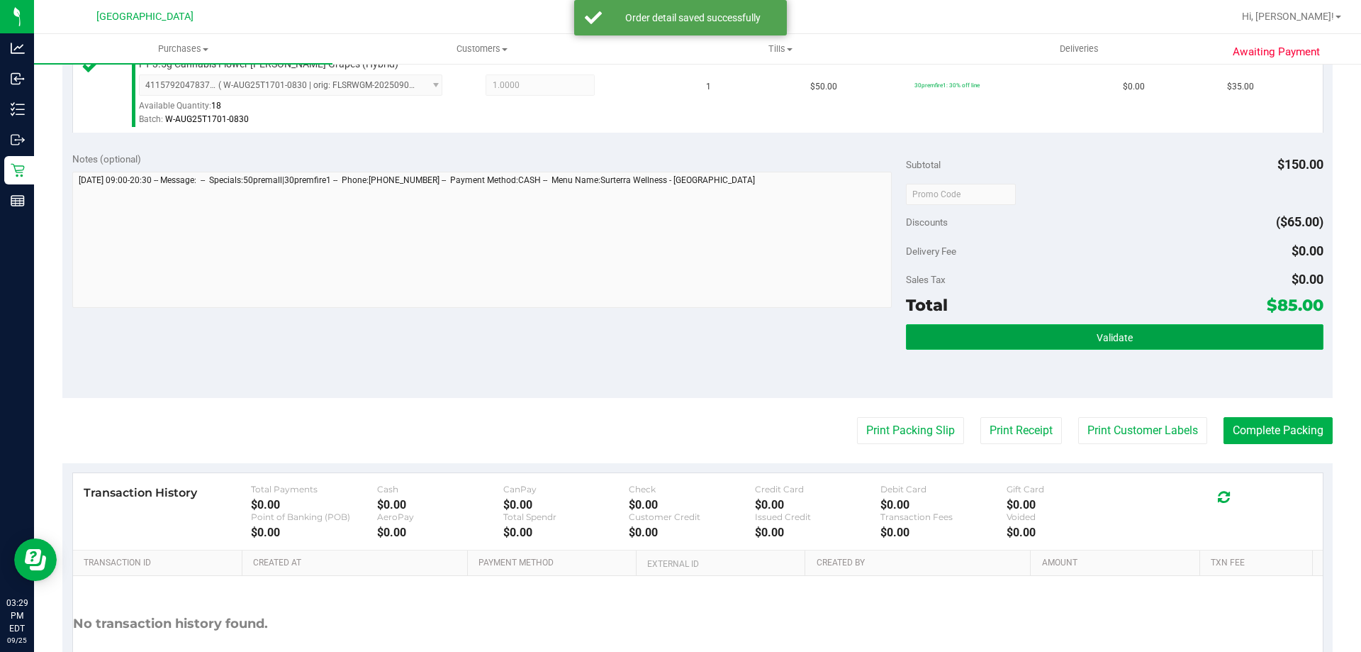
click at [920, 350] on button "Validate" at bounding box center [1114, 337] width 417 height 26
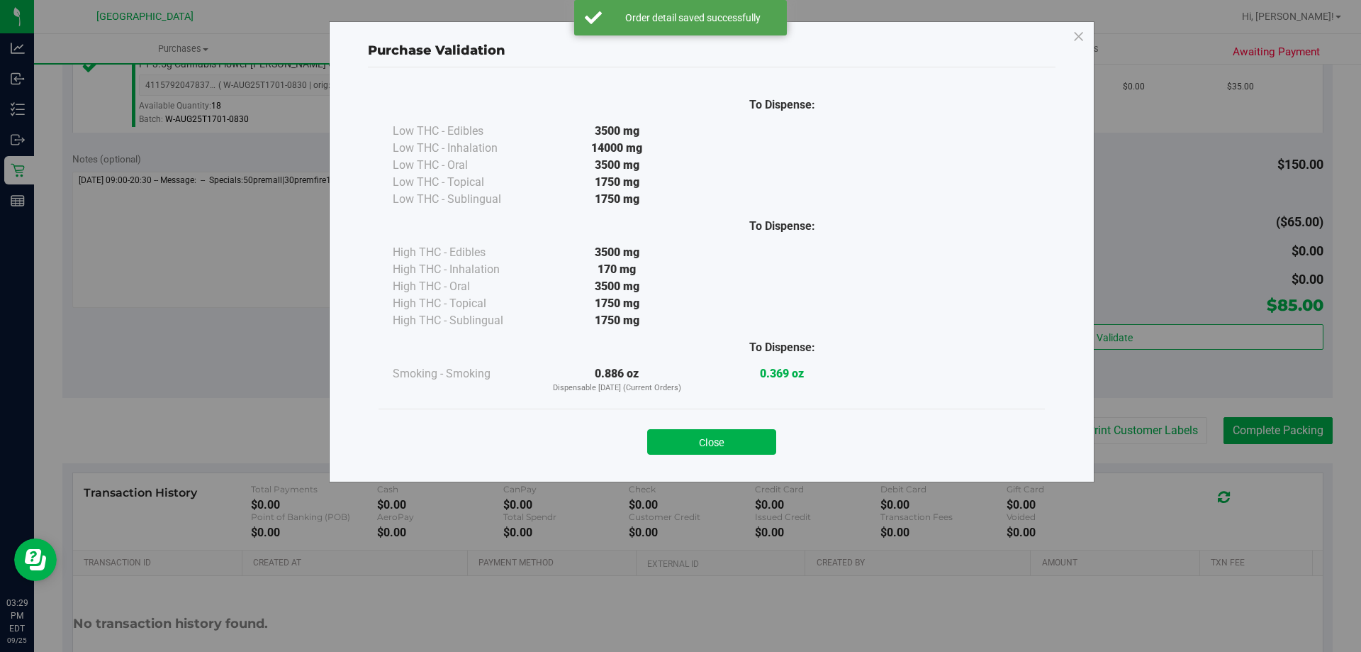
click at [703, 433] on button "Close" at bounding box center [711, 442] width 129 height 26
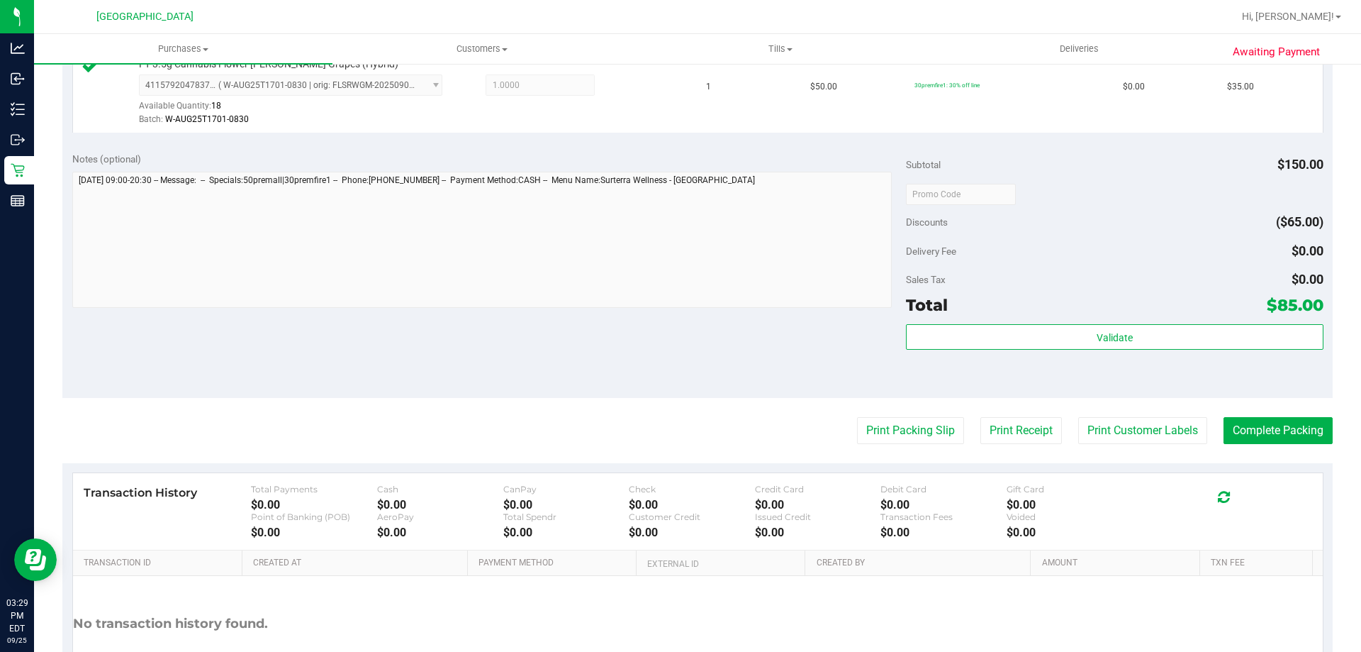
click at [884, 415] on purchase-details "Back Edit Purchase Cancel Purchase View Profile # 12004502 BioTrack ID: - Submi…" at bounding box center [697, 118] width 1271 height 1219
click at [891, 431] on button "Print Packing Slip" at bounding box center [910, 430] width 107 height 27
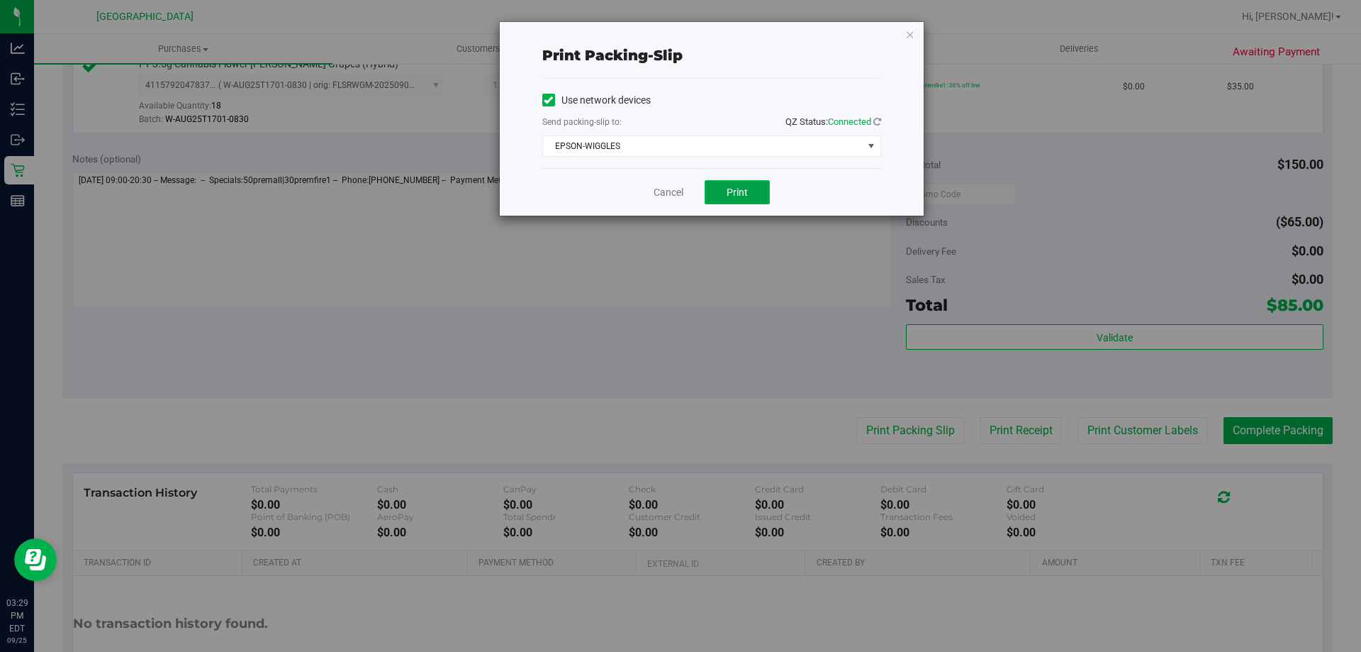
click at [728, 191] on span "Print" at bounding box center [737, 191] width 21 height 11
click at [665, 189] on link "Cancel" at bounding box center [669, 192] width 30 height 15
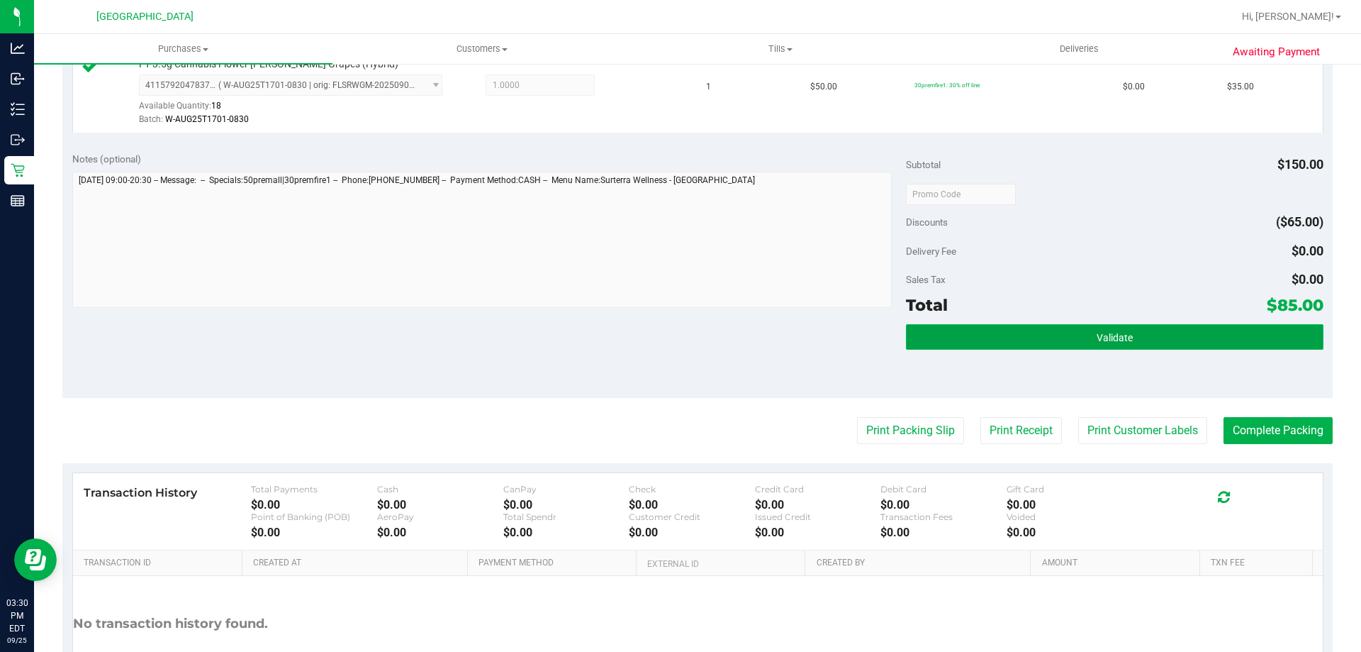
click at [1090, 350] on button "Validate" at bounding box center [1114, 337] width 417 height 26
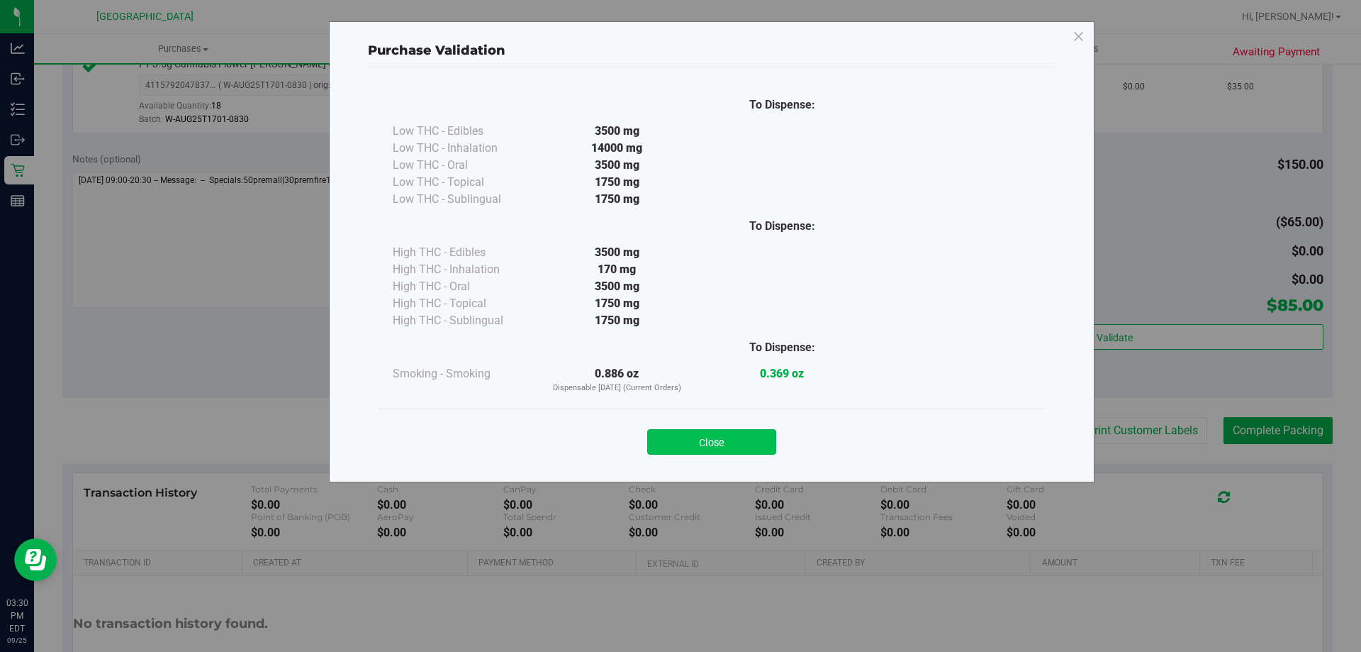
click at [737, 442] on button "Close" at bounding box center [711, 442] width 129 height 26
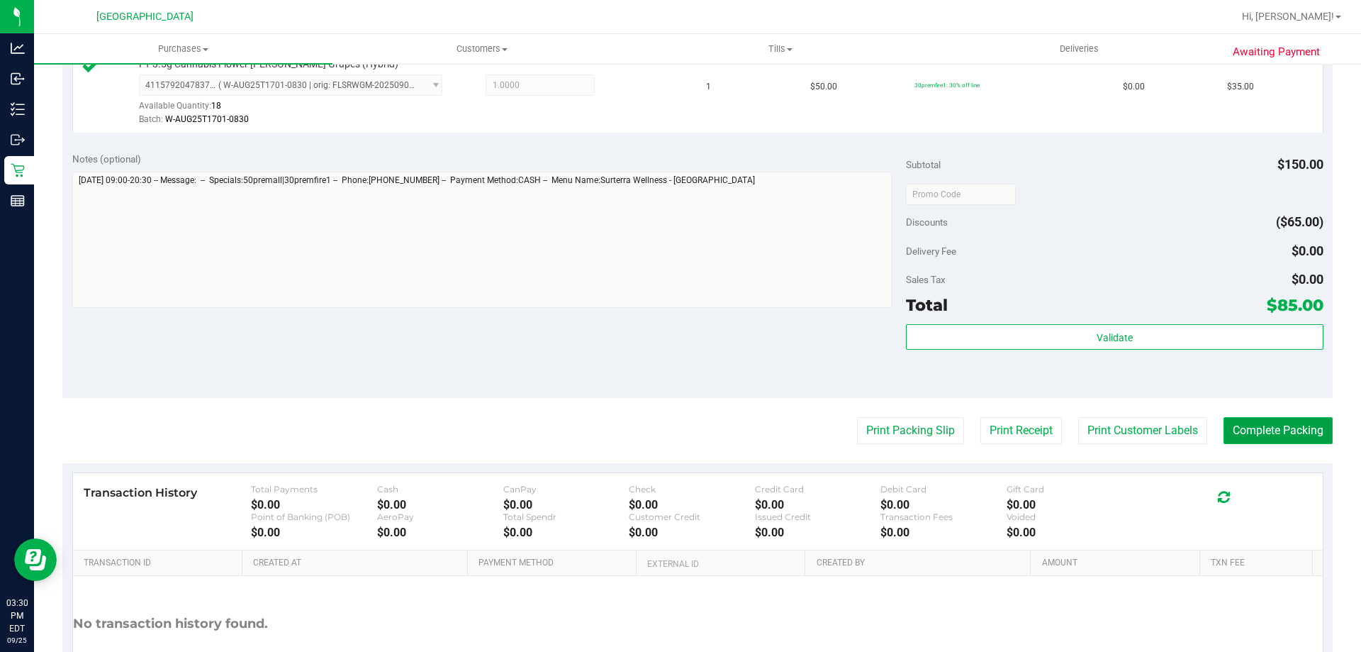
click at [1282, 423] on button "Complete Packing" at bounding box center [1278, 430] width 109 height 27
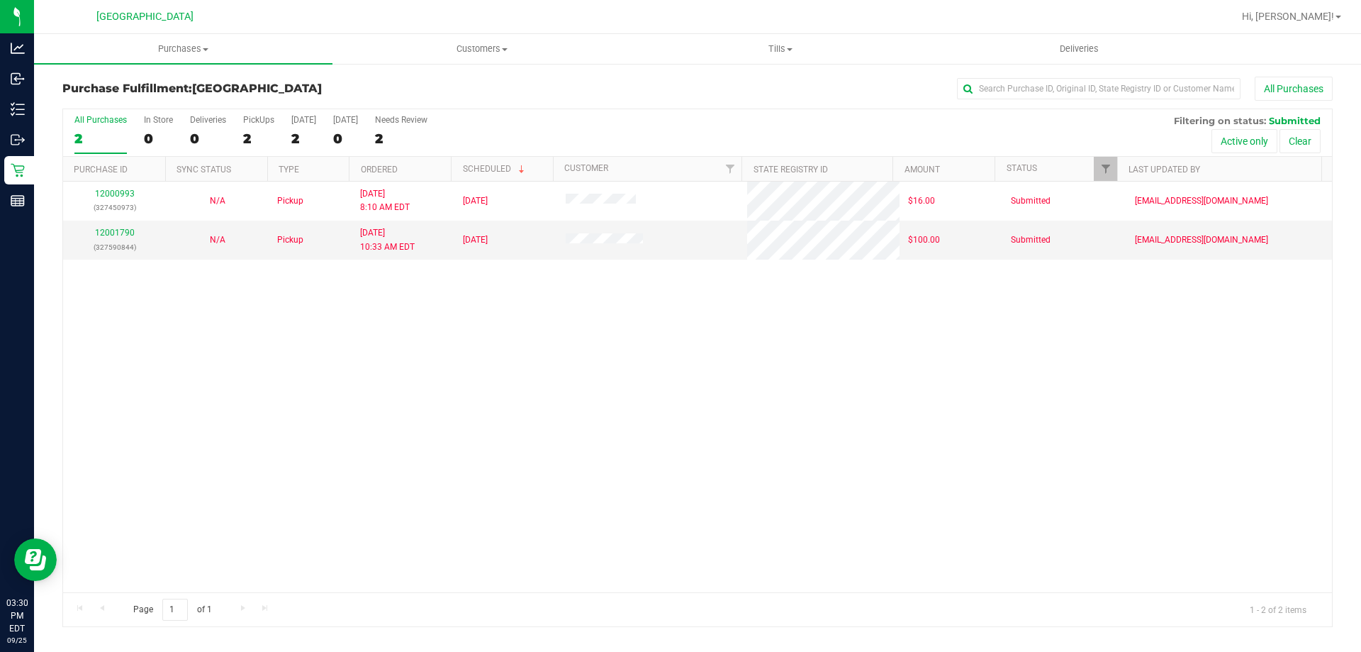
click at [837, 437] on div "12000993 (327450973) N/A Pickup [DATE] 8:10 AM EDT 9/25/2025 $16.00 Submitted […" at bounding box center [697, 387] width 1269 height 411
click at [766, 50] on span "Tills" at bounding box center [780, 49] width 297 height 13
click at [695, 83] on span "Manage tills" at bounding box center [679, 85] width 96 height 12
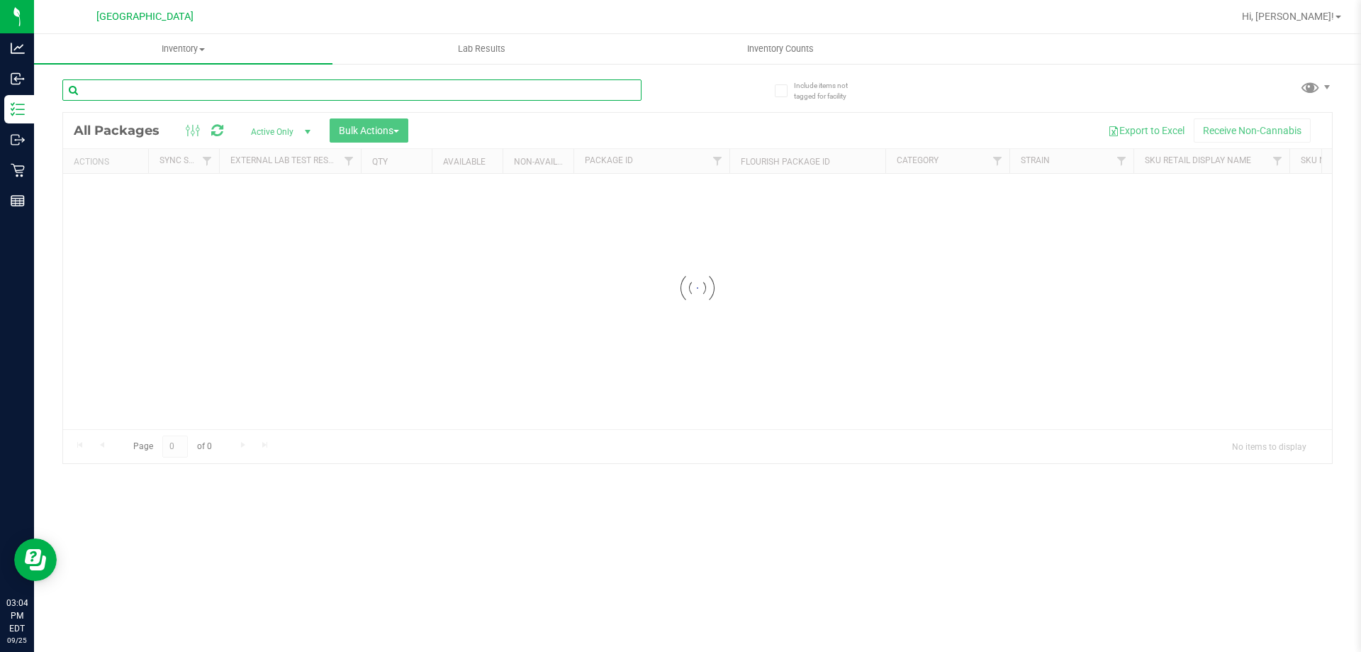
click at [238, 86] on input "text" at bounding box center [351, 89] width 579 height 21
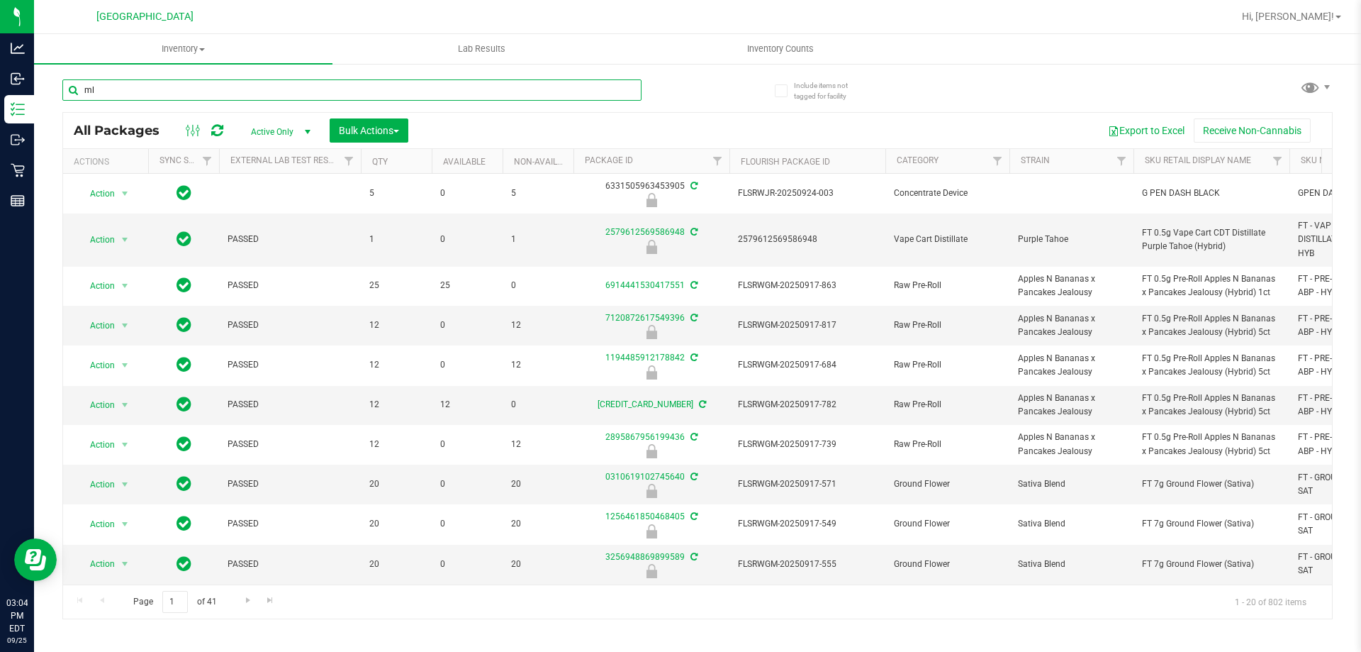
type input "m"
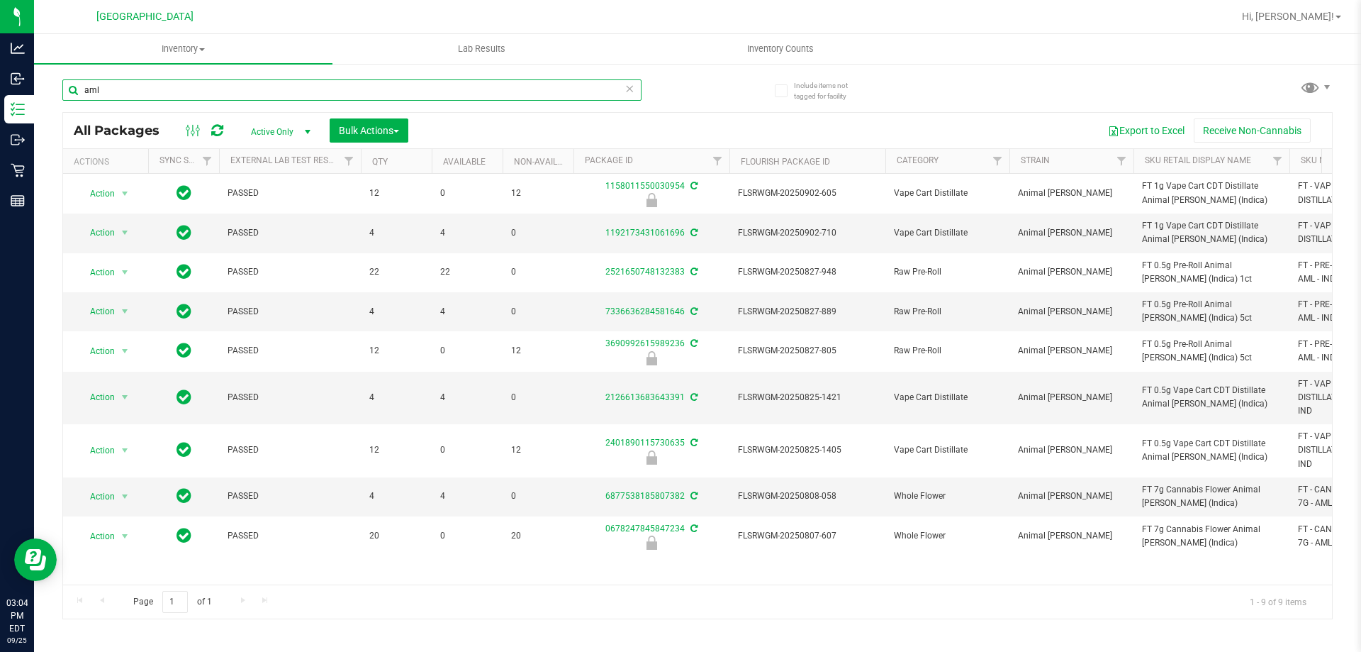
type input "aml"
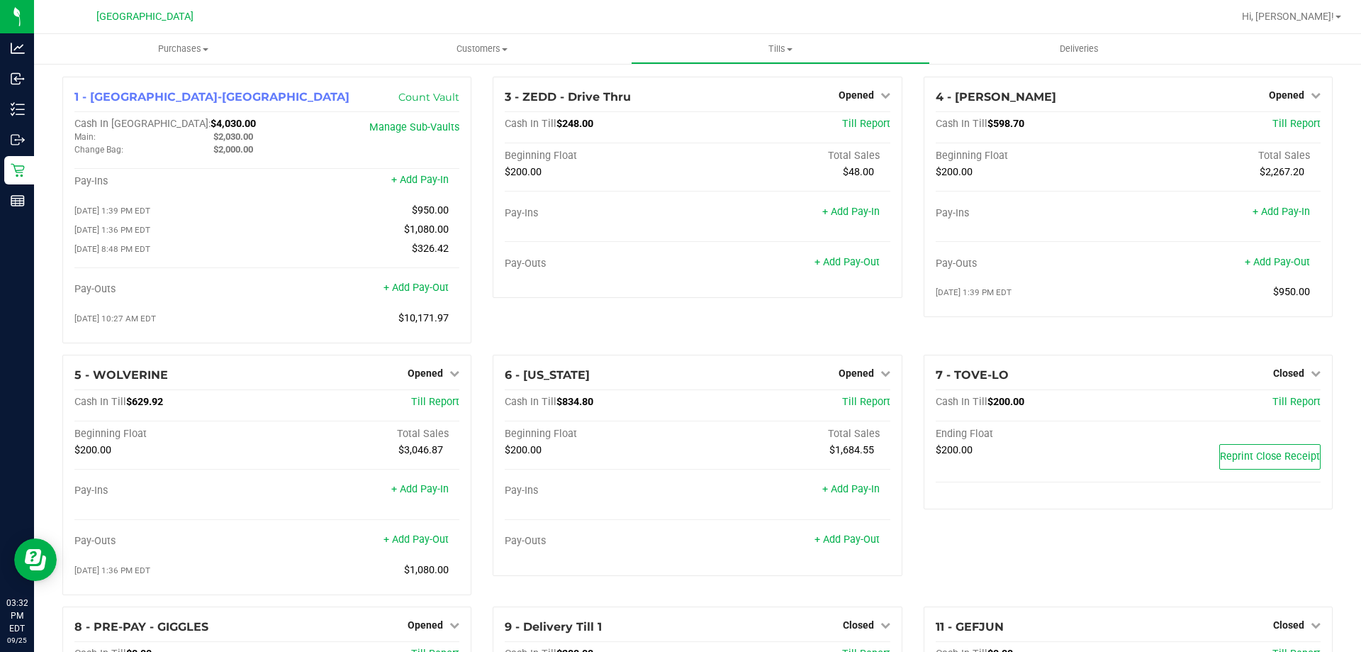
click at [814, 329] on div "3 - ZEDD - Drive Thru Opened Close Till Cash In Till $248.00 Till Report Beginn…" at bounding box center [697, 216] width 430 height 278
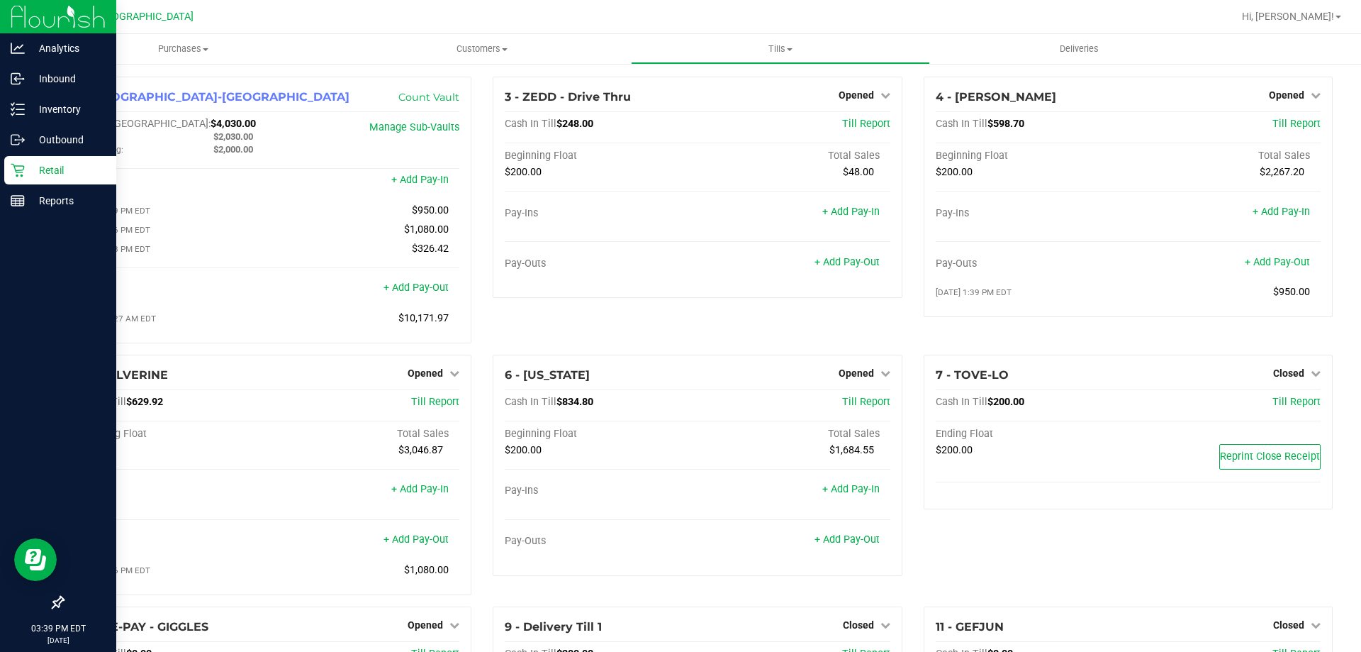
click at [25, 167] on p "Retail" at bounding box center [67, 170] width 85 height 17
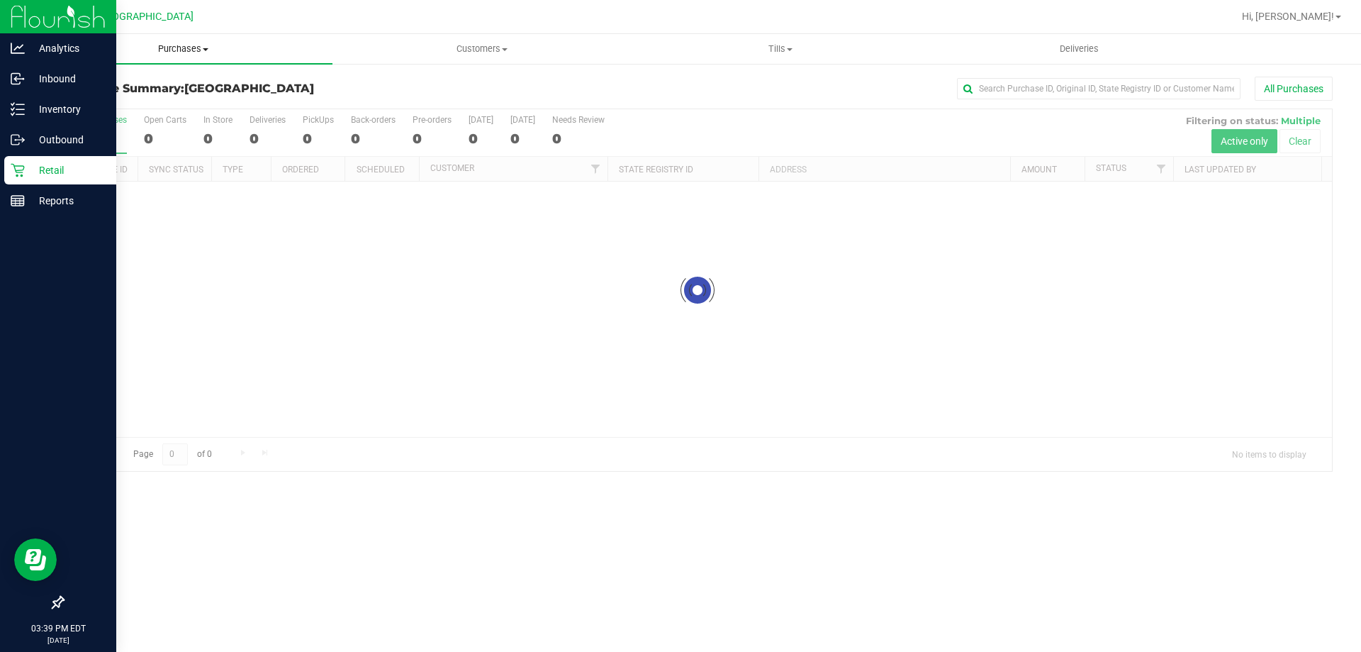
click at [203, 43] on span "Purchases" at bounding box center [183, 49] width 299 height 13
click at [160, 104] on li "Fulfillment" at bounding box center [183, 102] width 299 height 17
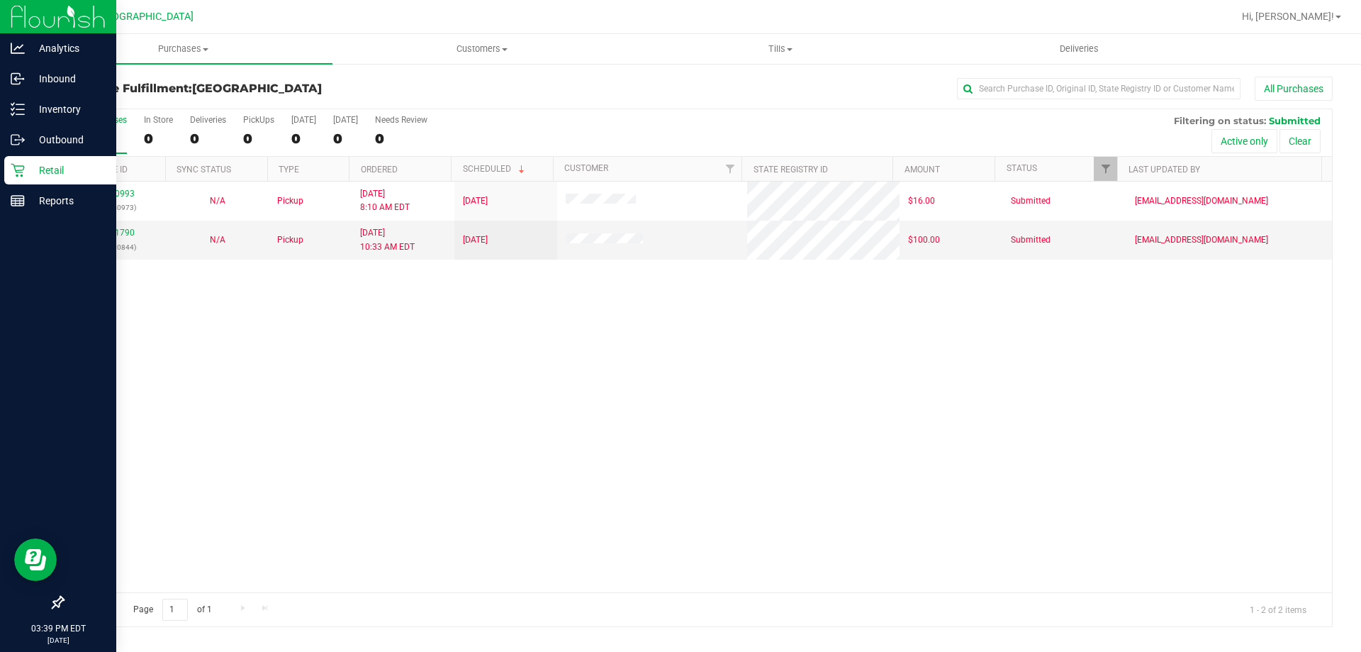
click at [722, 367] on div "12000993 (327450973) N/A Pickup [DATE] 8:10 AM EDT 9/25/2025 $16.00 Submitted […" at bounding box center [697, 387] width 1269 height 411
click at [786, 430] on div "12000993 (327450973) N/A Pickup [DATE] 8:10 AM EDT 9/25/2025 $16.00 Submitted […" at bounding box center [697, 387] width 1269 height 411
click at [1327, 7] on div "Hi, [PERSON_NAME]!" at bounding box center [1292, 16] width 111 height 25
click at [1325, 13] on span "Hi, [PERSON_NAME]!" at bounding box center [1288, 16] width 92 height 11
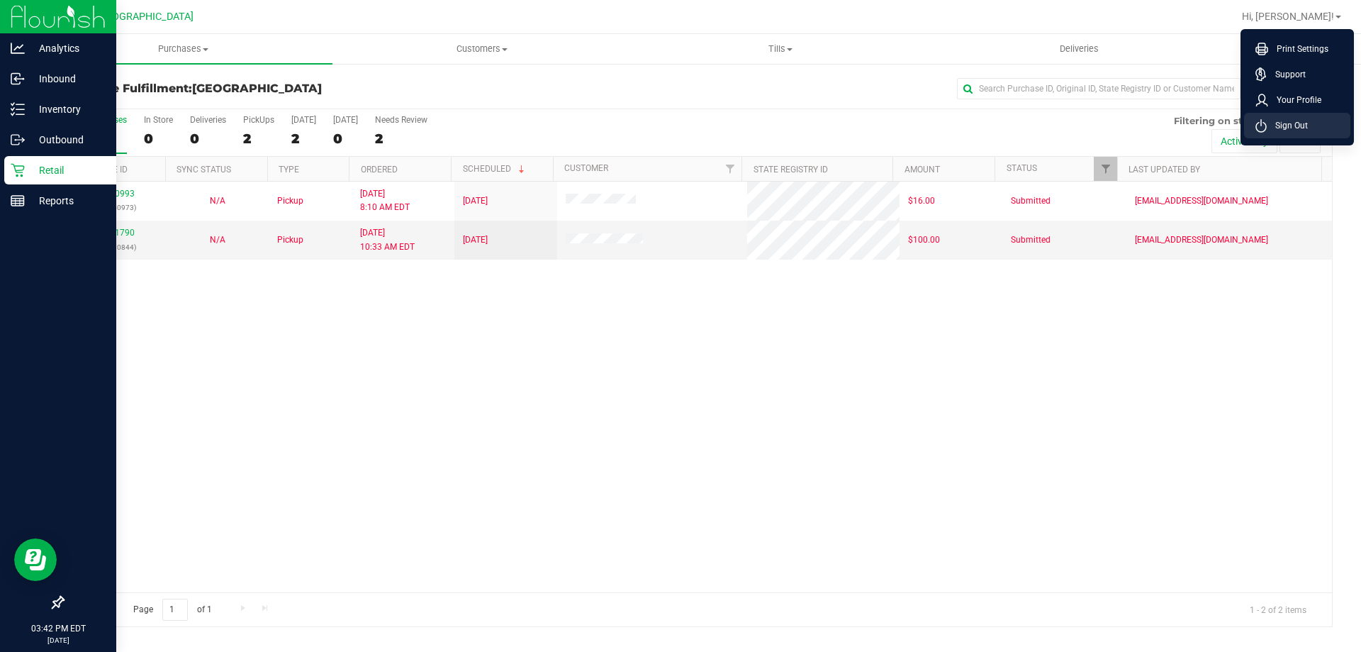
click at [1285, 123] on span "Sign Out" at bounding box center [1287, 125] width 41 height 14
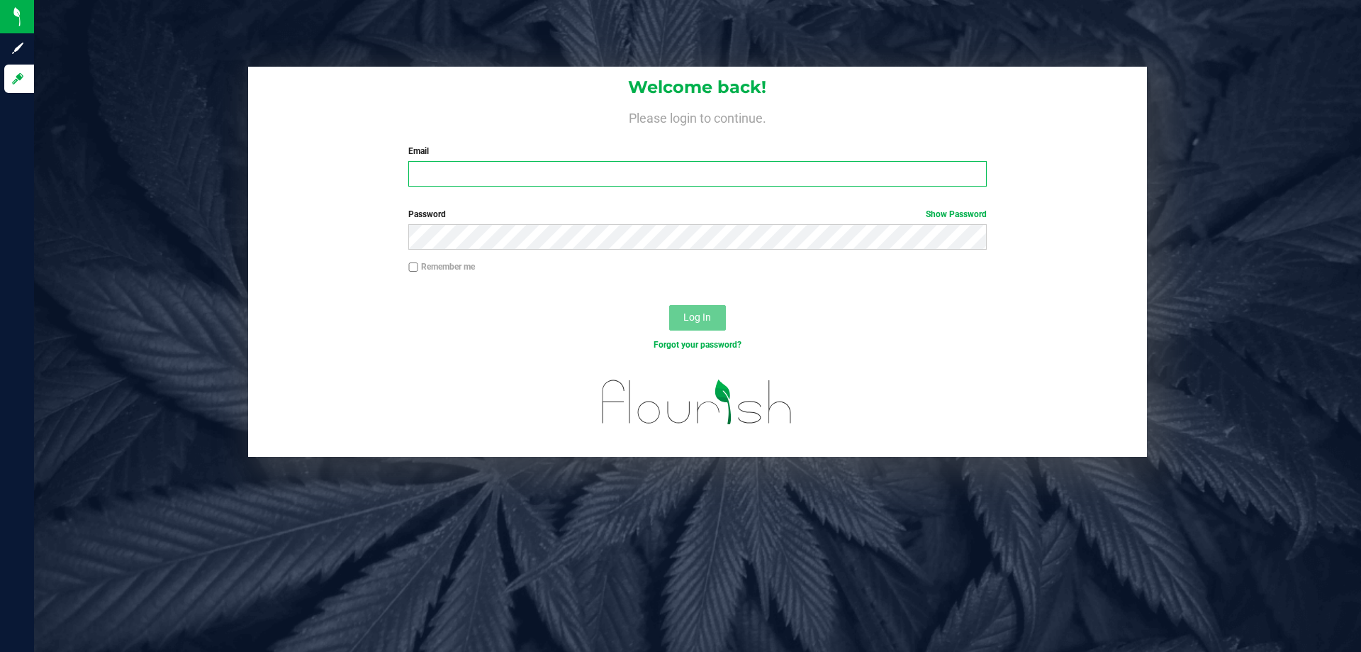
click at [481, 165] on input "Email" at bounding box center [697, 174] width 578 height 26
type input "ergrant@liveparallel.com"
click at [669, 305] on button "Log In" at bounding box center [697, 318] width 57 height 26
